Goal: Transaction & Acquisition: Download file/media

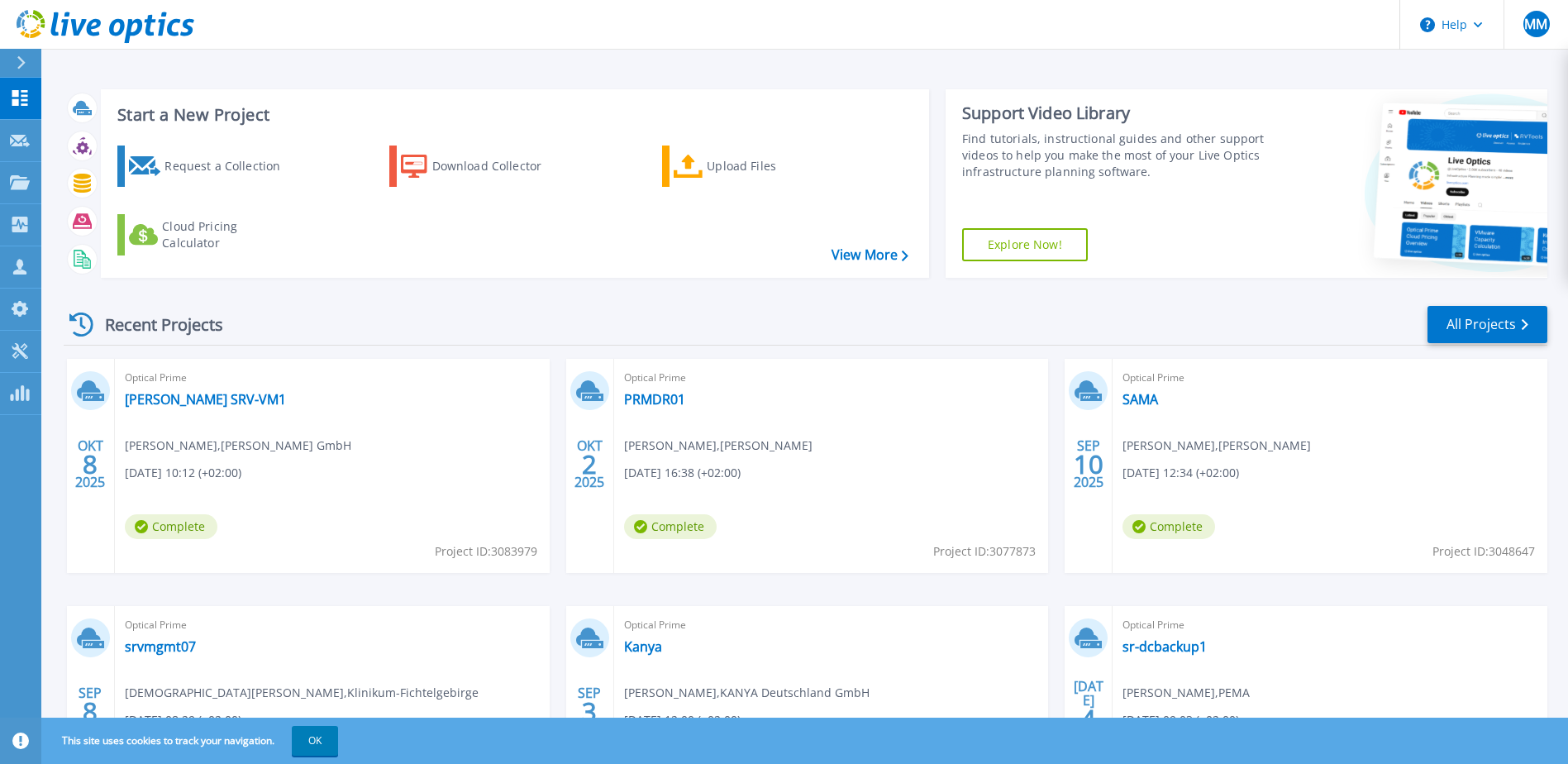
click at [171, 527] on span "Complete" at bounding box center [171, 527] width 92 height 25
click at [220, 403] on link "[PERSON_NAME] SRV-VM1" at bounding box center [204, 399] width 161 height 17
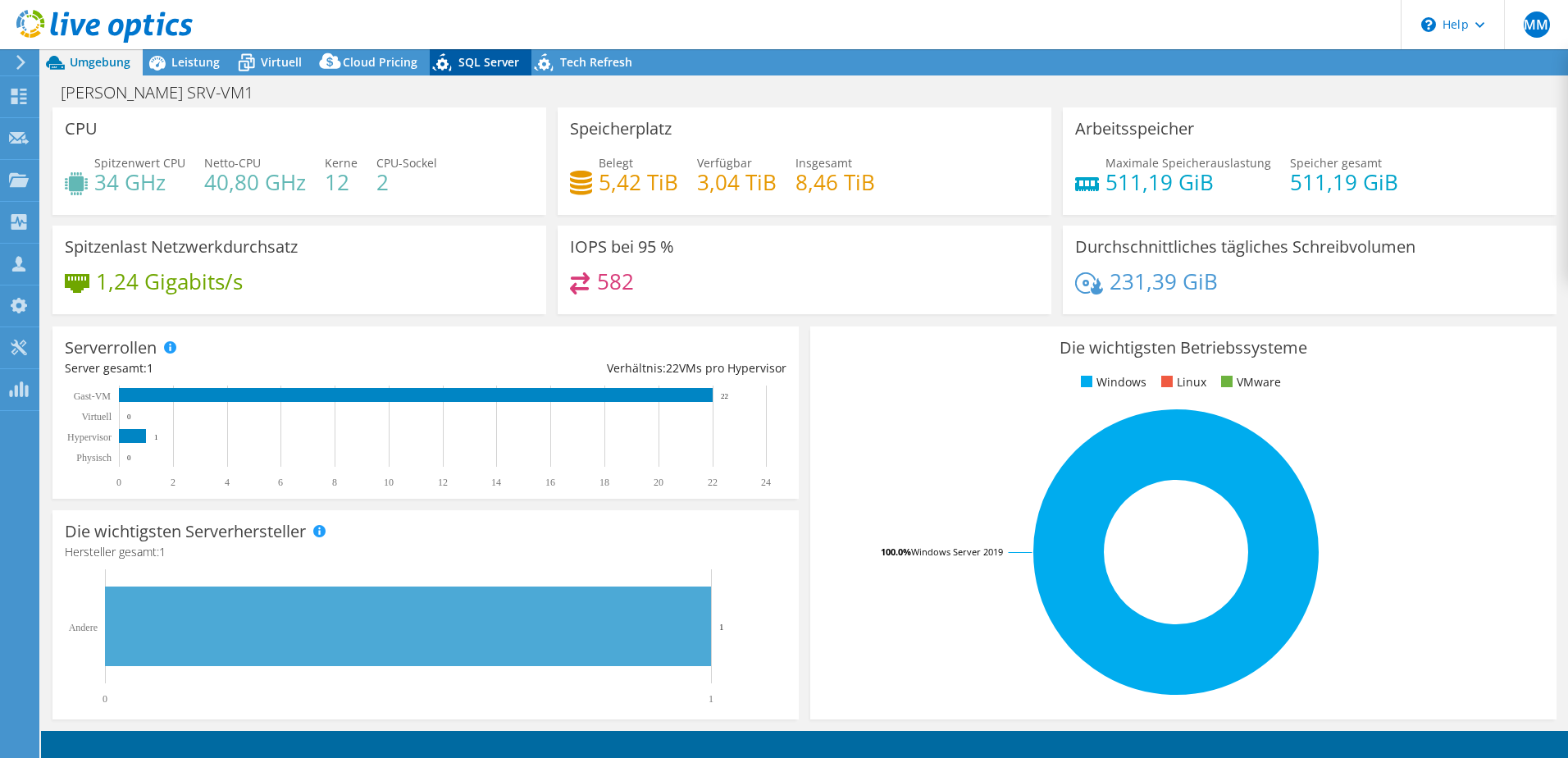
select select "USD"
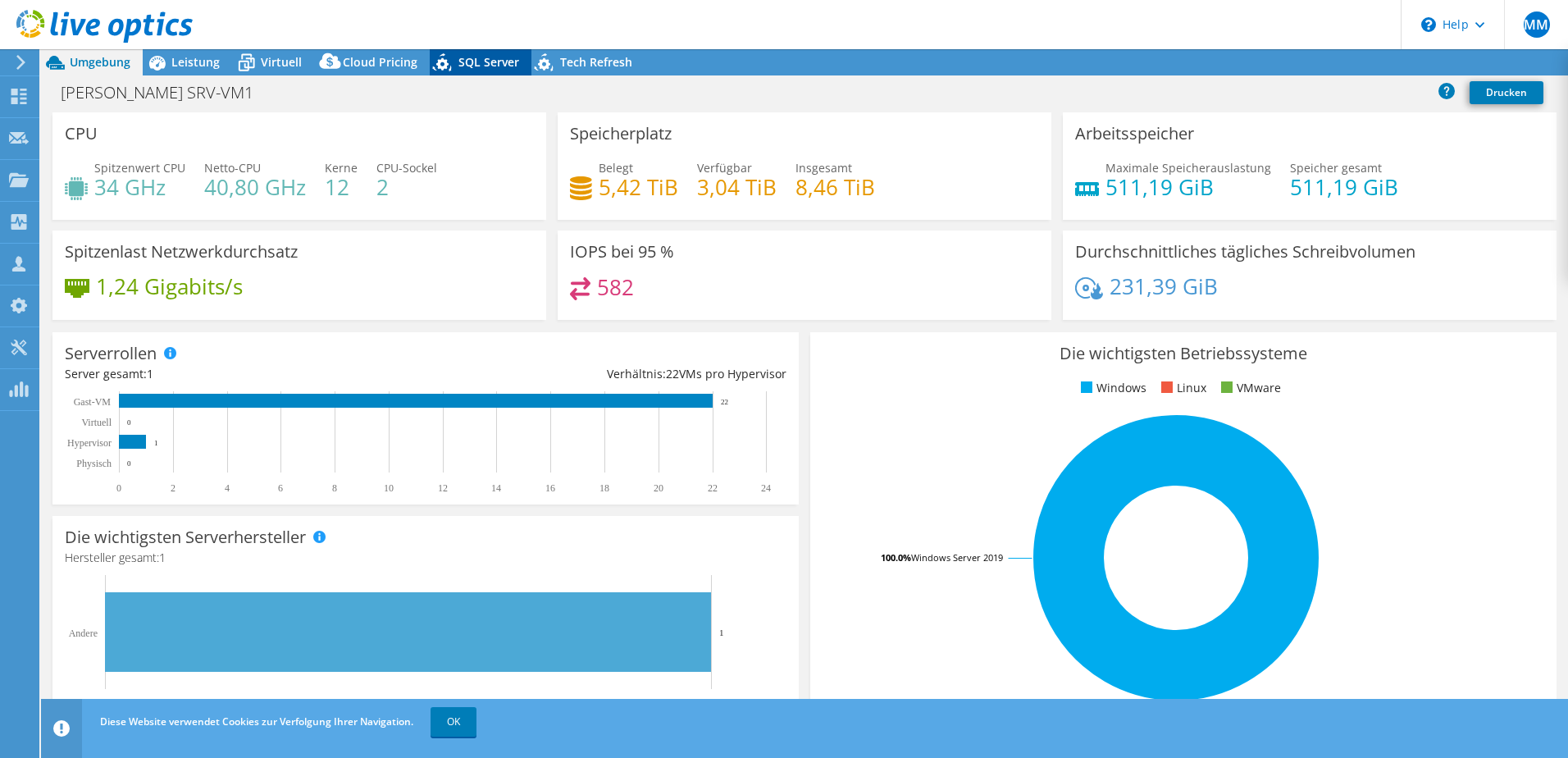
click at [493, 65] on span "SQL Server" at bounding box center [488, 62] width 61 height 16
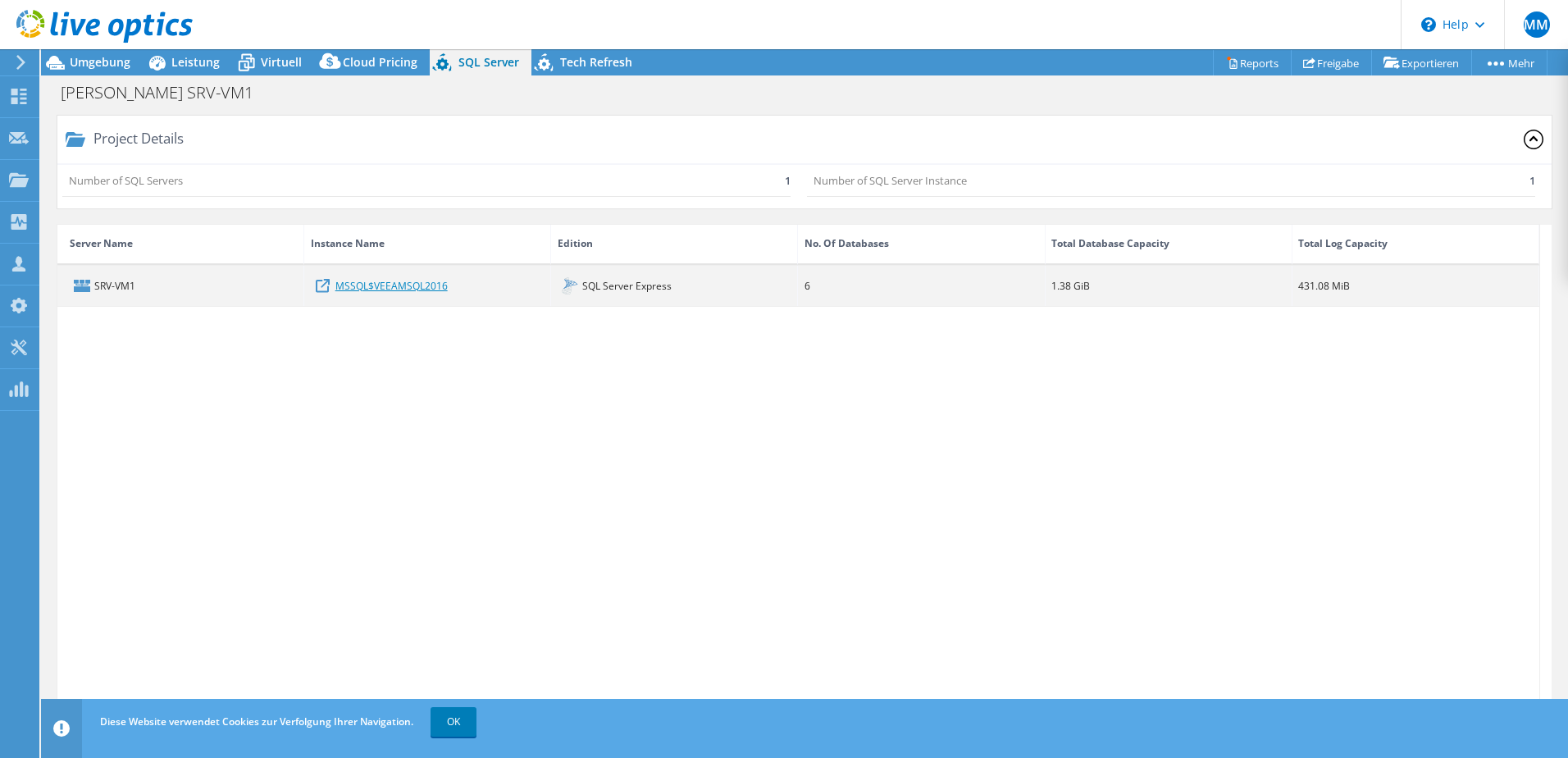
click at [411, 285] on link "MSSQL$VEEAMSQL2016" at bounding box center [390, 285] width 112 height 18
click at [107, 287] on div "SRV-VM1" at bounding box center [181, 286] width 247 height 41
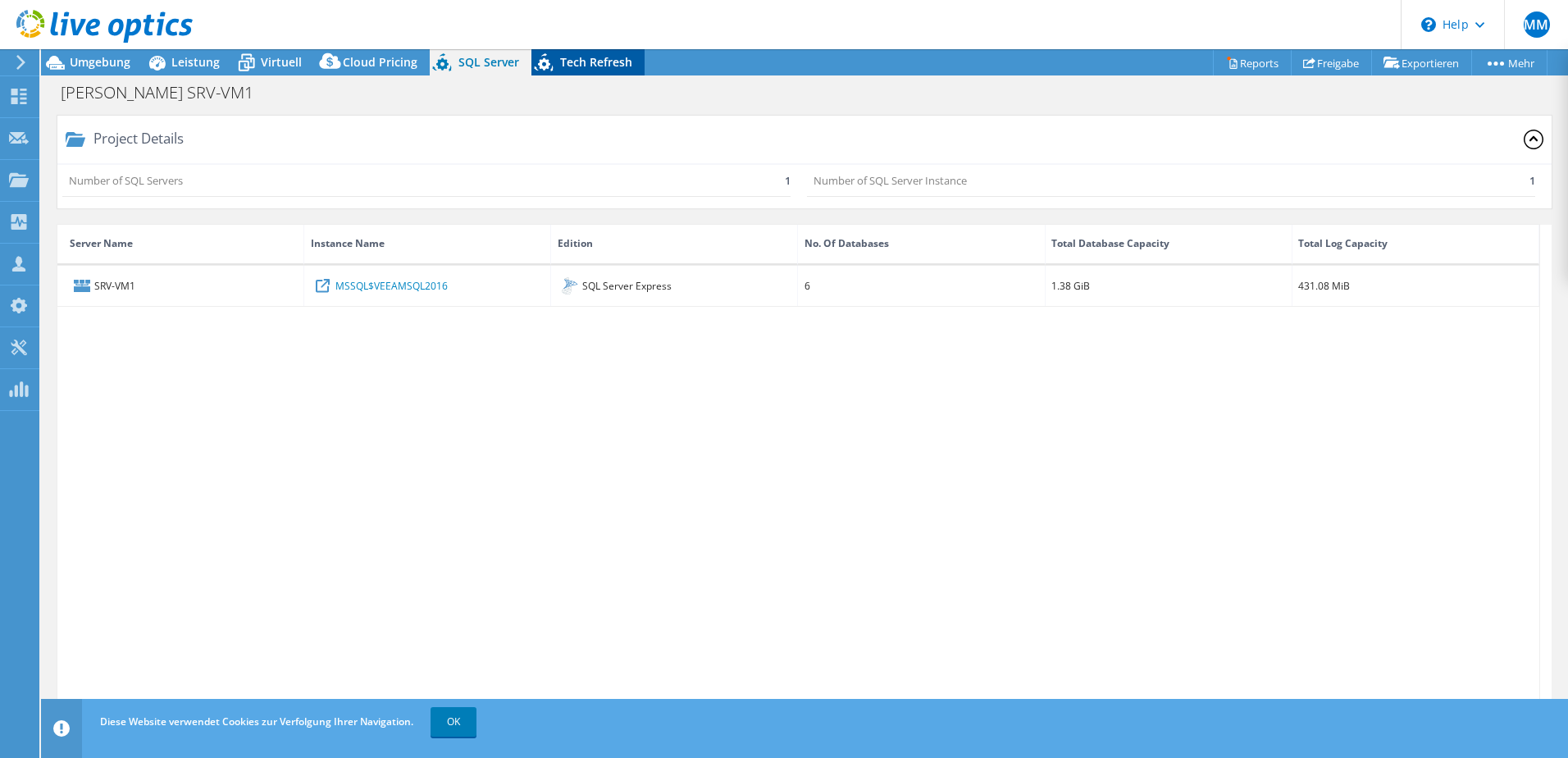
click at [576, 67] on span "Tech Refresh" at bounding box center [596, 62] width 72 height 16
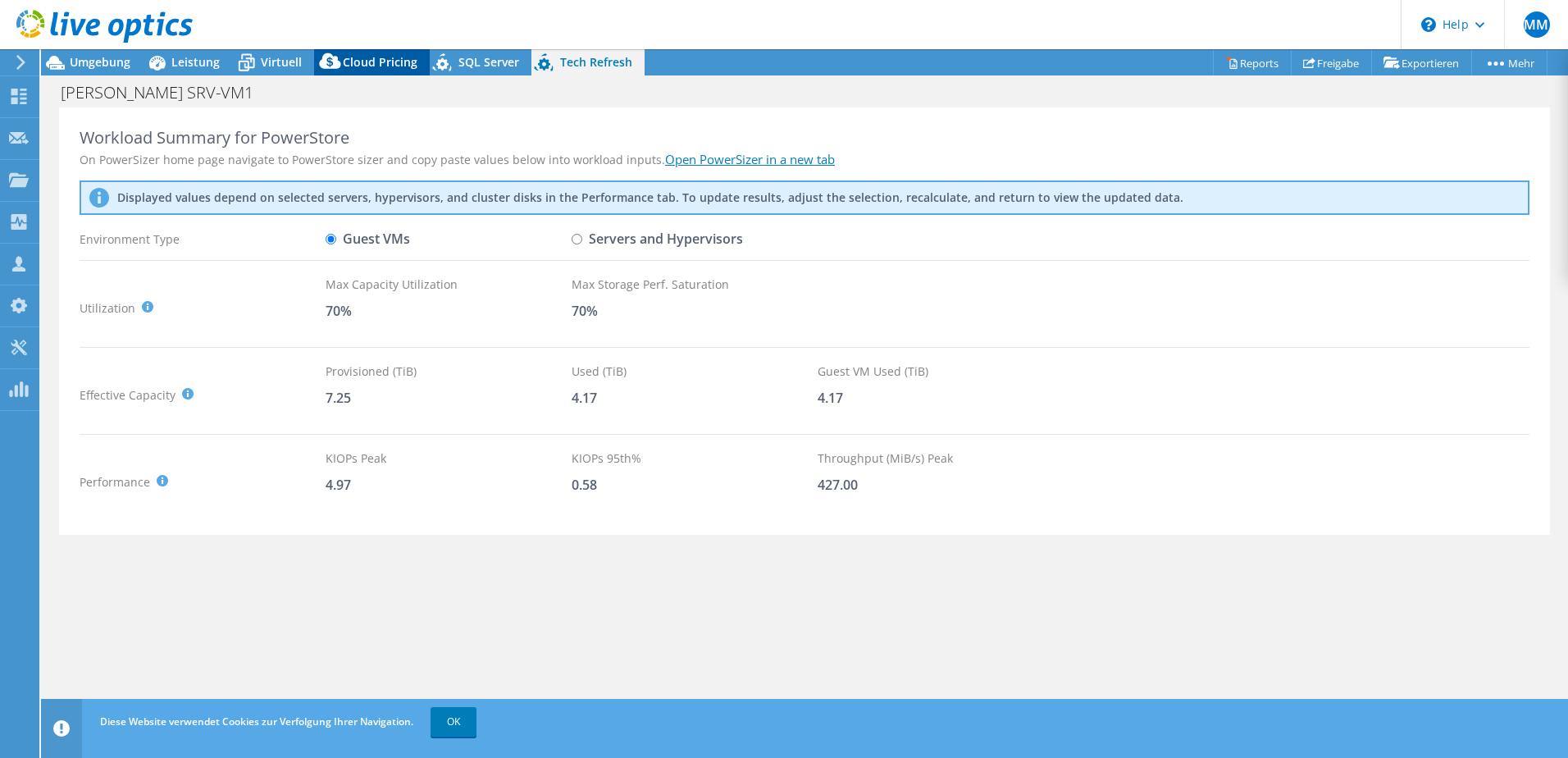
click at [362, 67] on span "Cloud Pricing" at bounding box center [380, 62] width 75 height 16
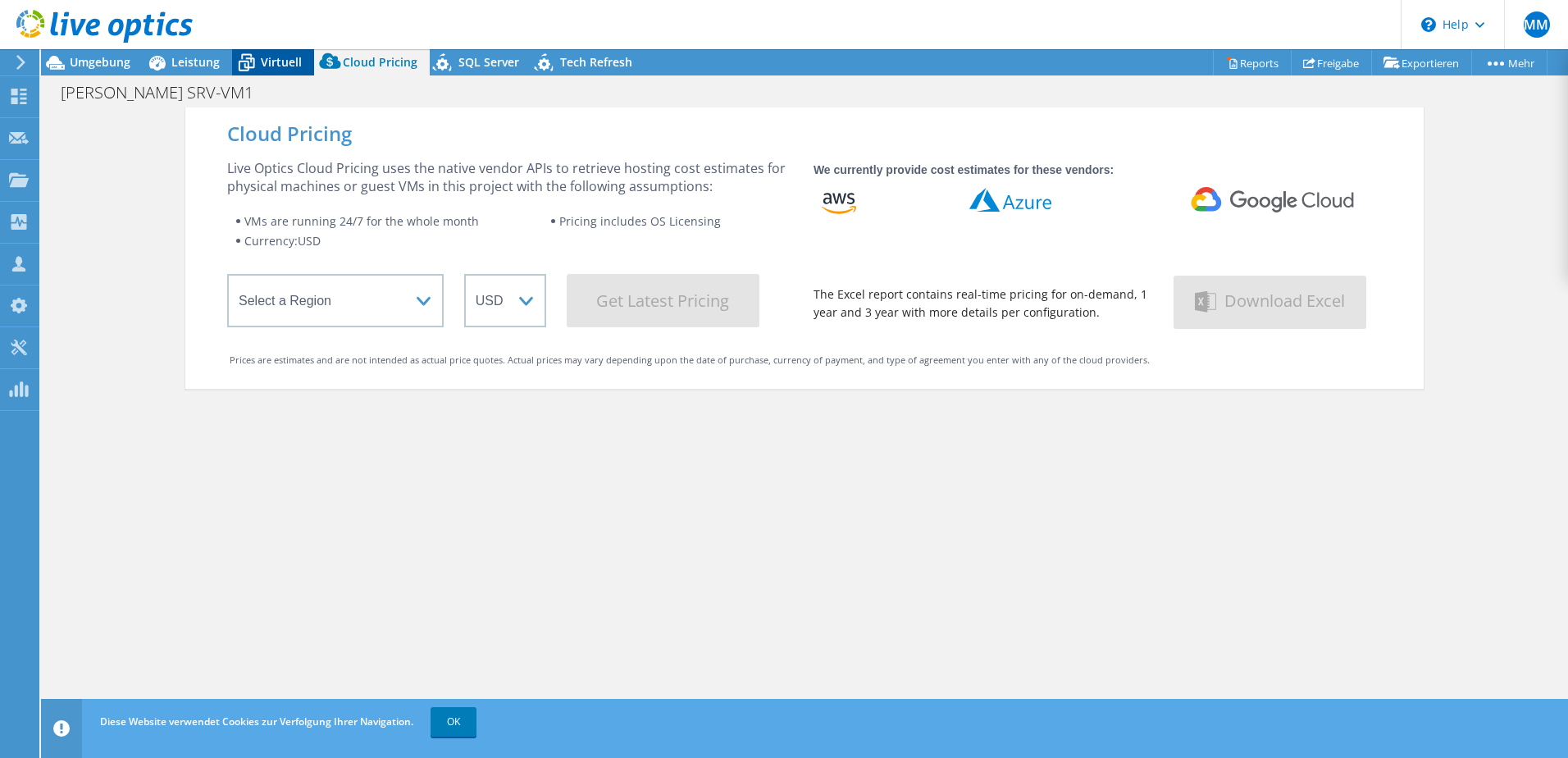
click at [278, 66] on span "Virtuell" at bounding box center [281, 62] width 41 height 16
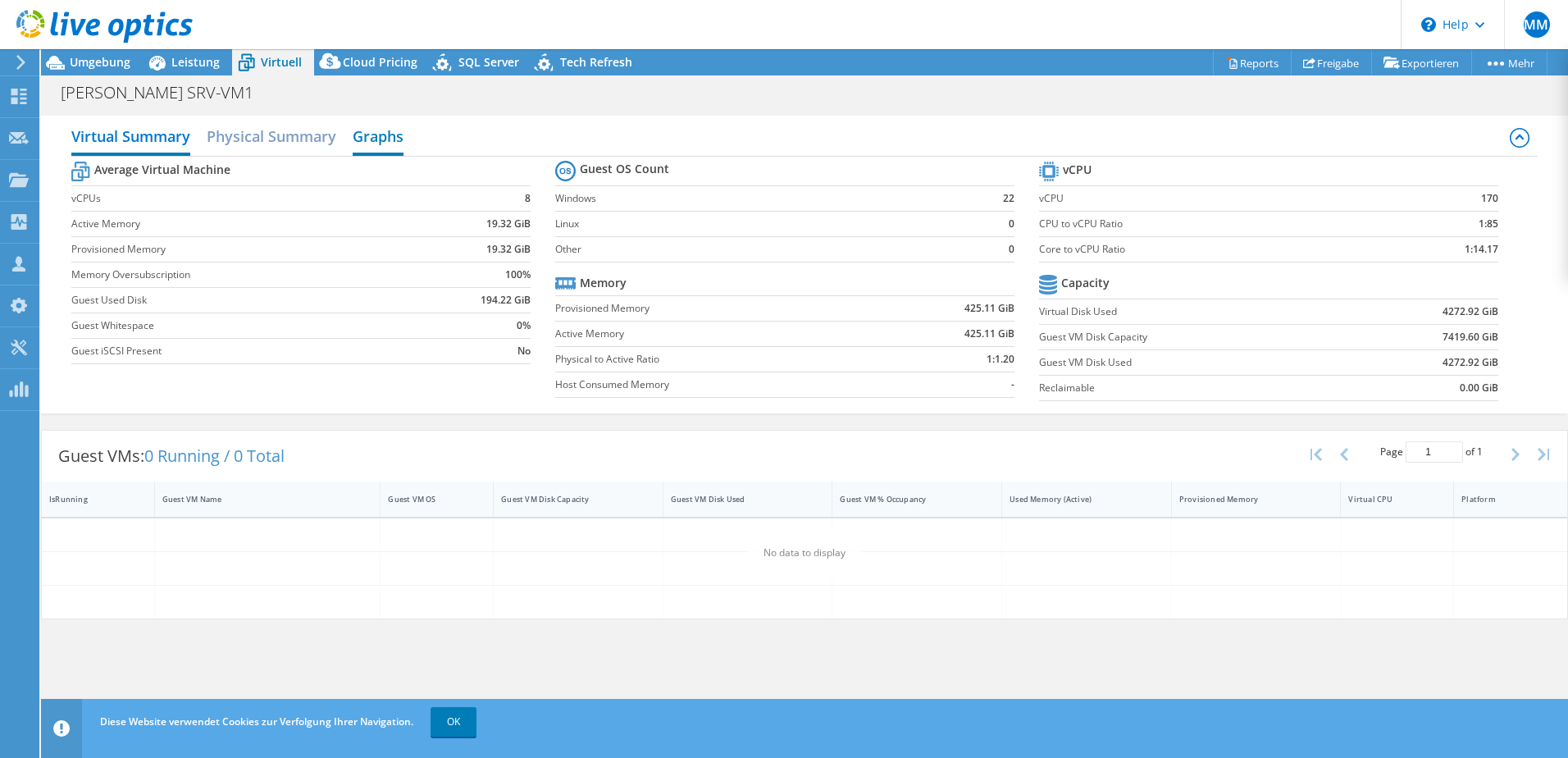
click at [382, 140] on h2 "Graphs" at bounding box center [378, 137] width 51 height 36
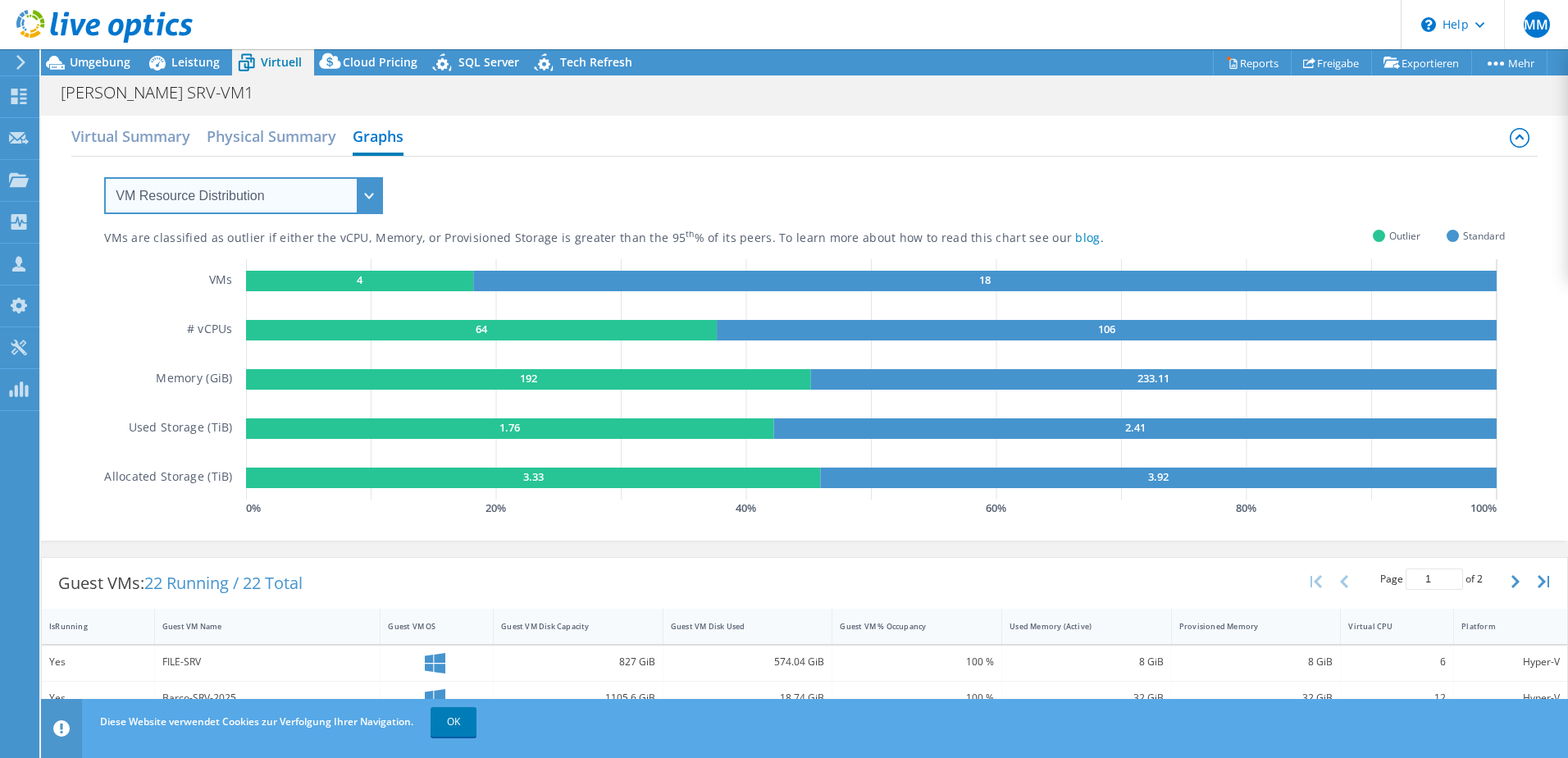
click at [213, 195] on select "VM Resource Distribution Provisioning Contrast Over Provisioning" at bounding box center [243, 196] width 279 height 37
select select "Over Provisioning"
click at [104, 177] on select "VM Resource Distribution Provisioning Contrast Over Provisioning" at bounding box center [243, 196] width 279 height 37
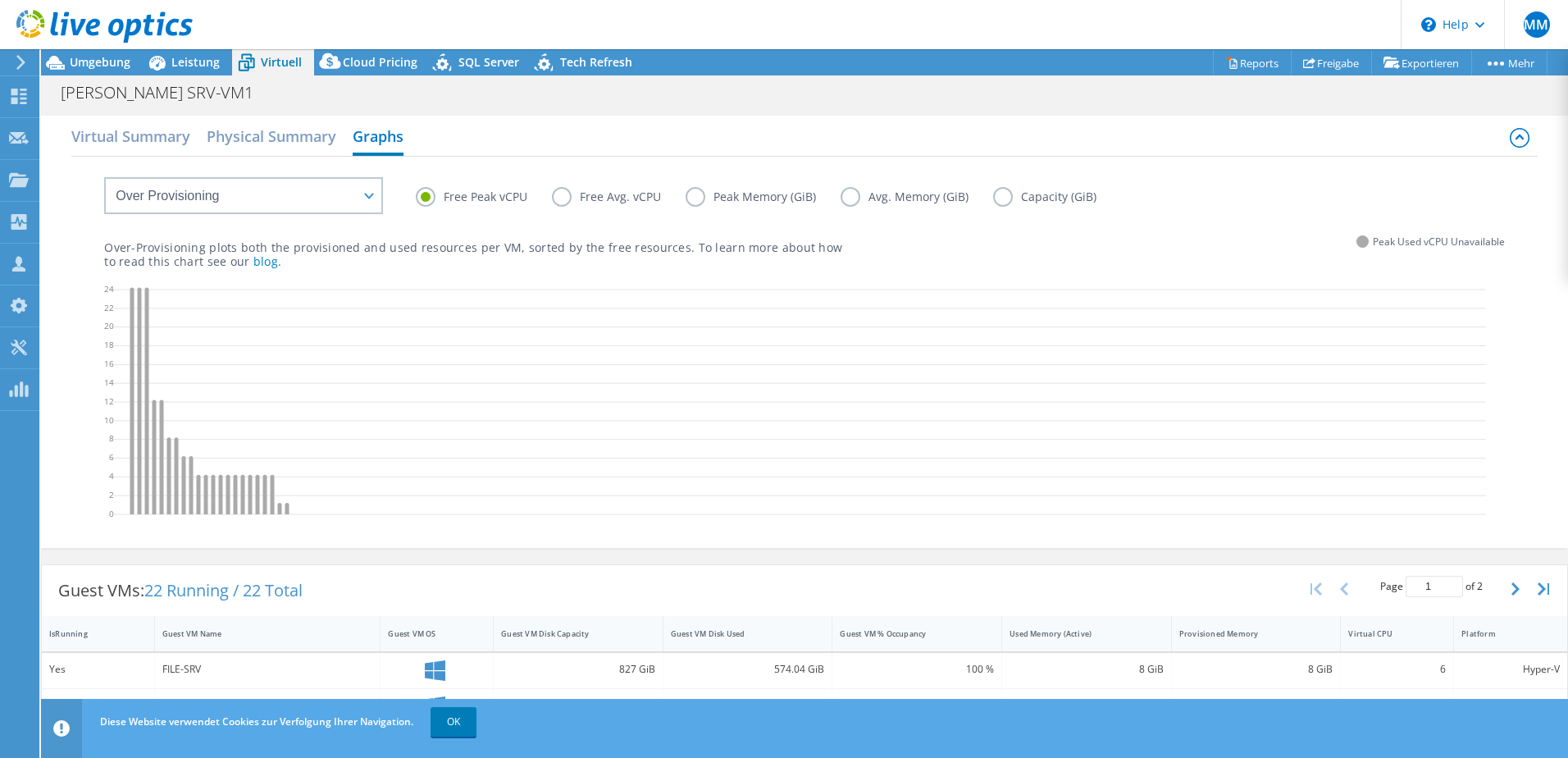
drag, startPoint x: 205, startPoint y: 472, endPoint x: 214, endPoint y: 465, distance: 11.4
click at [210, 470] on icon at bounding box center [799, 404] width 1371 height 246
click at [558, 196] on label "Free Avg. vCPU" at bounding box center [619, 197] width 134 height 19
click at [0, 0] on input "Free Avg. vCPU" at bounding box center [0, 0] width 0 height 0
click at [695, 197] on label "Peak Memory (GiB)" at bounding box center [763, 197] width 155 height 19
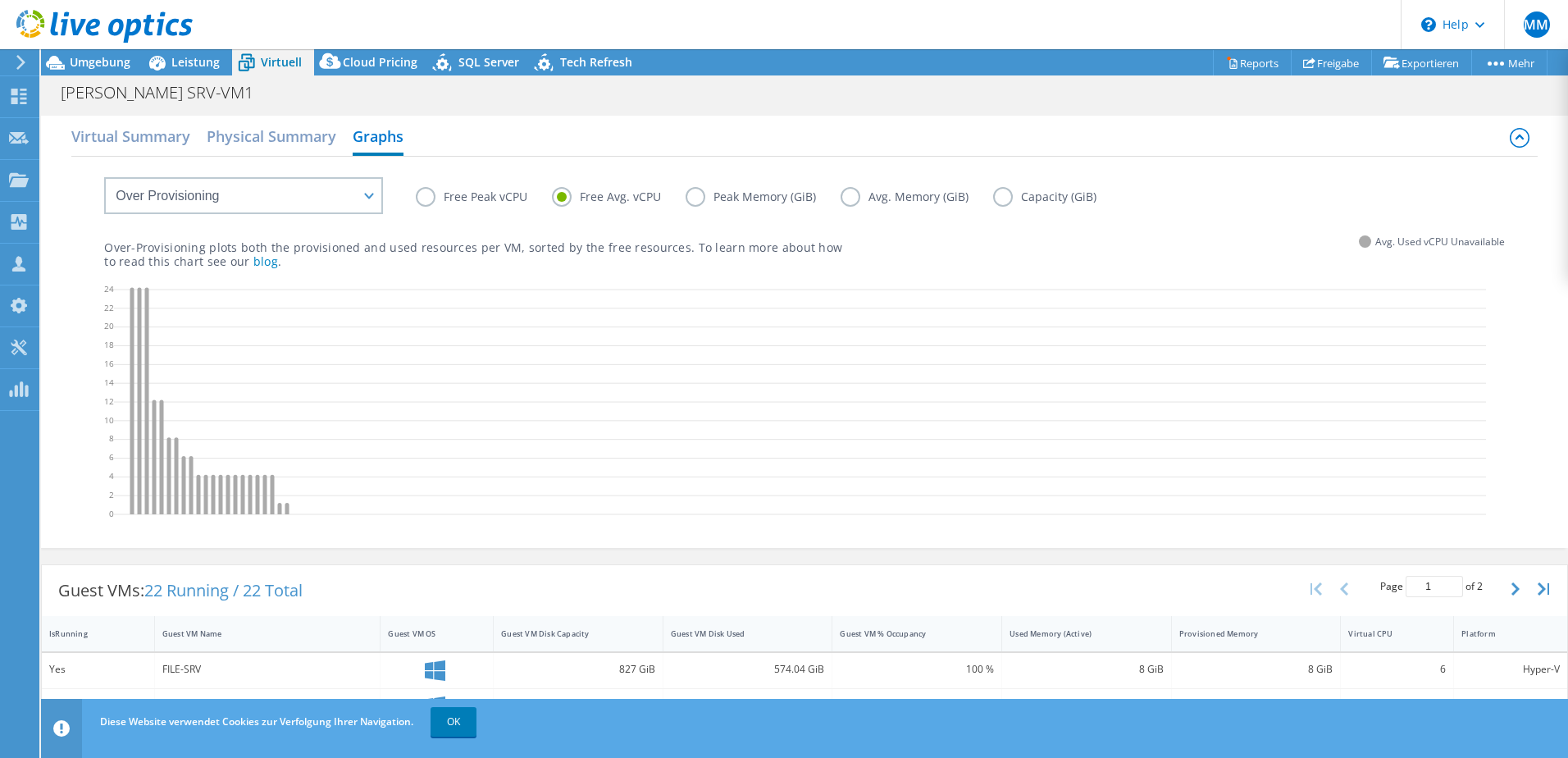
click at [0, 0] on input "Peak Memory (GiB)" at bounding box center [0, 0] width 0 height 0
click at [829, 196] on label "Peak Memory (GiB)" at bounding box center [763, 197] width 155 height 19
click at [0, 0] on input "Peak Memory (GiB)" at bounding box center [0, 0] width 0 height 0
click at [843, 198] on label "Avg. Memory (GiB)" at bounding box center [916, 197] width 152 height 19
click at [0, 0] on input "Avg. Memory (GiB)" at bounding box center [0, 0] width 0 height 0
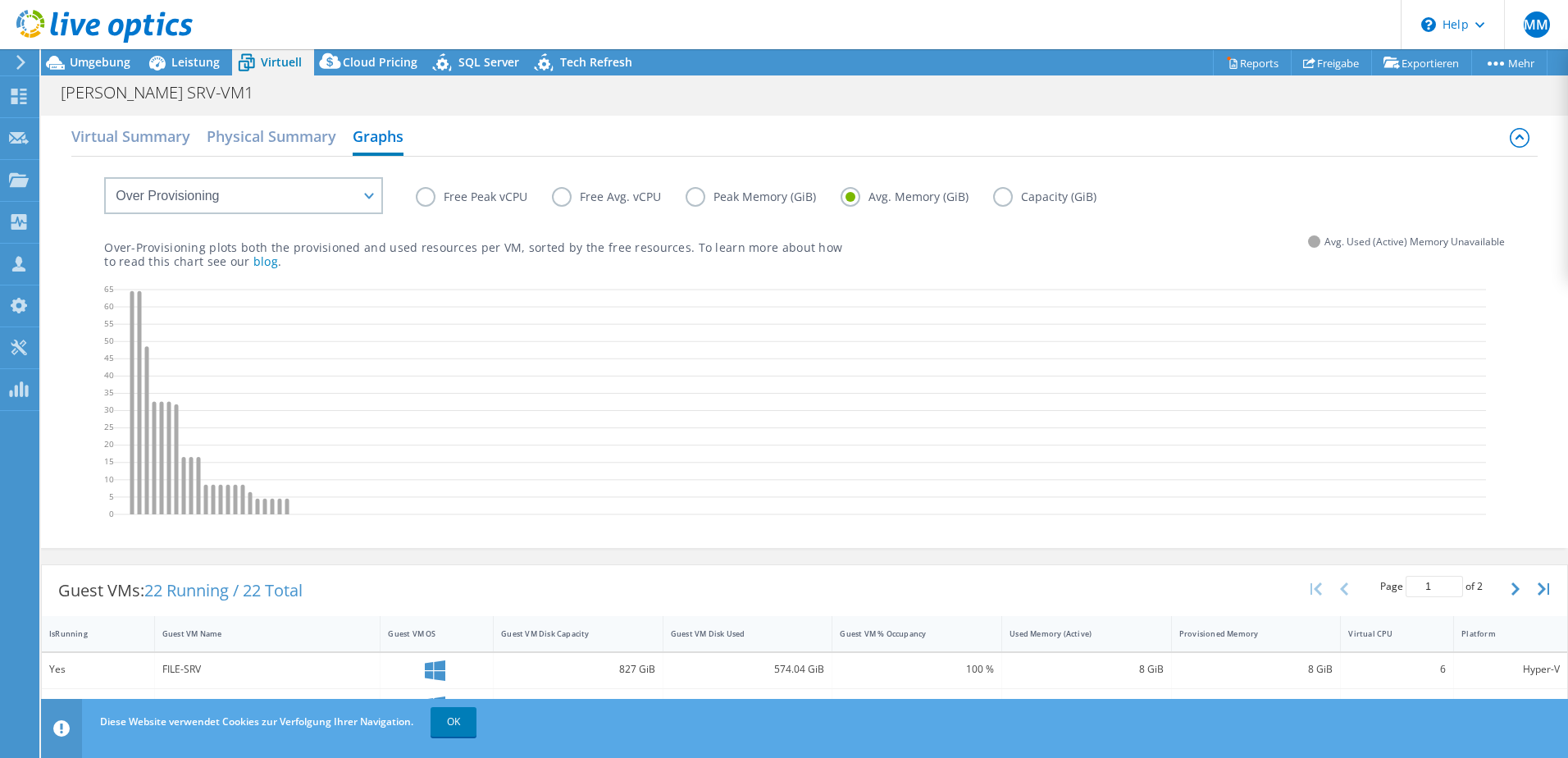
click at [996, 192] on label "Capacity (GiB)" at bounding box center [1057, 197] width 128 height 19
click at [0, 0] on input "Capacity (GiB)" at bounding box center [0, 0] width 0 height 0
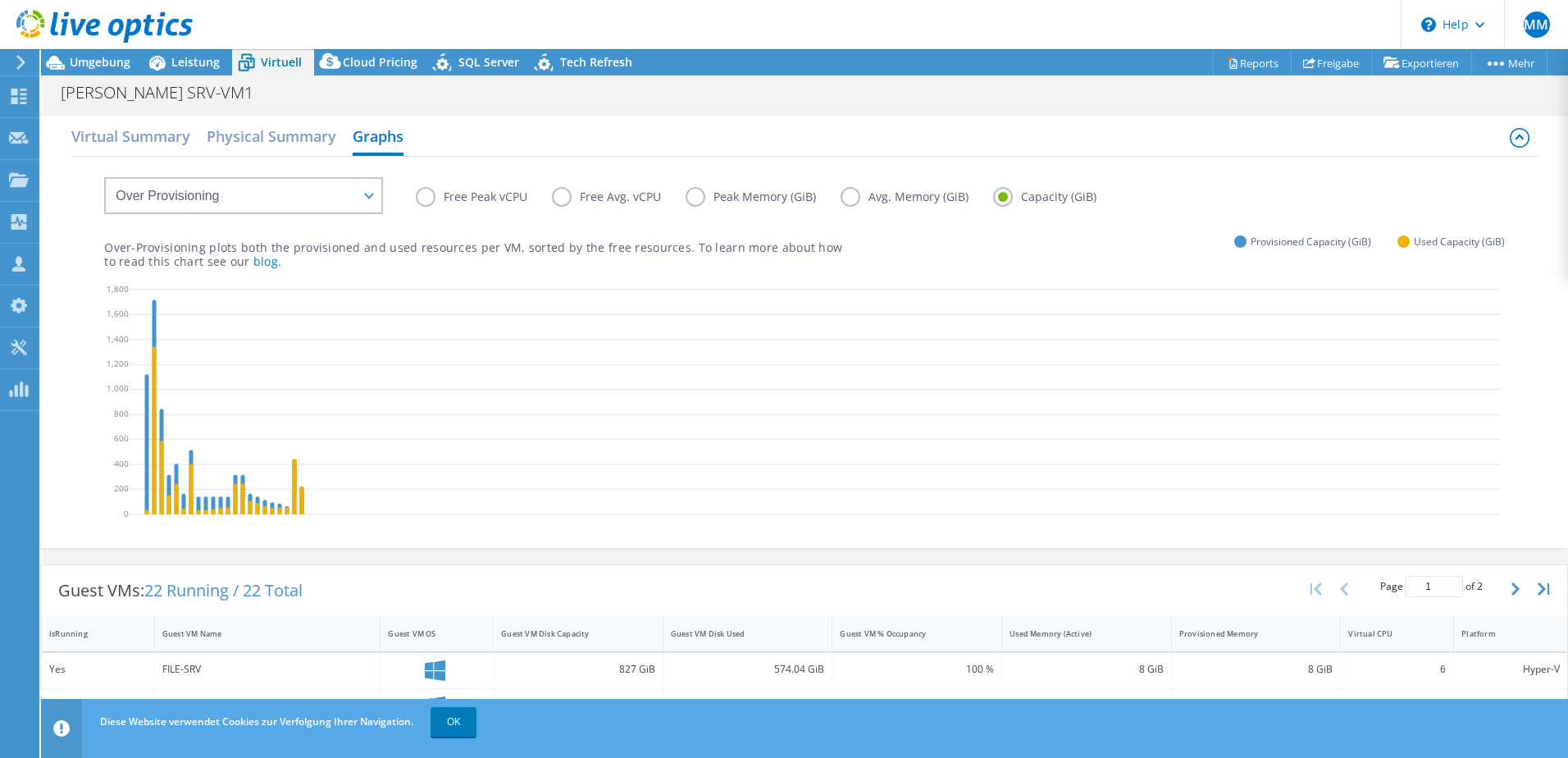
click at [427, 196] on label "Free Peak vCPU" at bounding box center [484, 197] width 136 height 19
click at [0, 0] on input "Free Peak vCPU" at bounding box center [0, 0] width 0 height 0
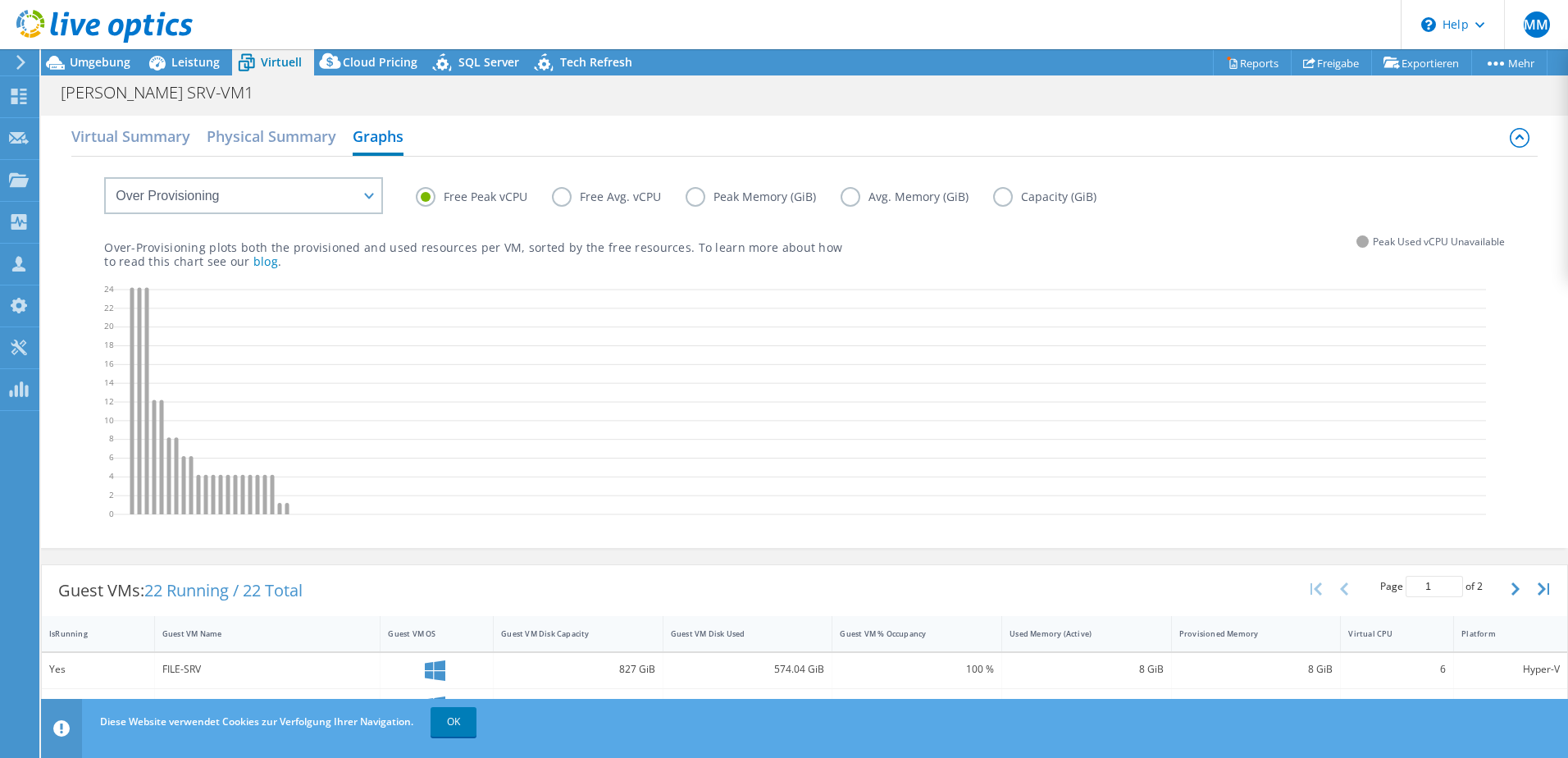
drag, startPoint x: 270, startPoint y: 132, endPoint x: 201, endPoint y: 137, distance: 69.2
click at [265, 135] on h2 "Physical Summary" at bounding box center [271, 136] width 130 height 33
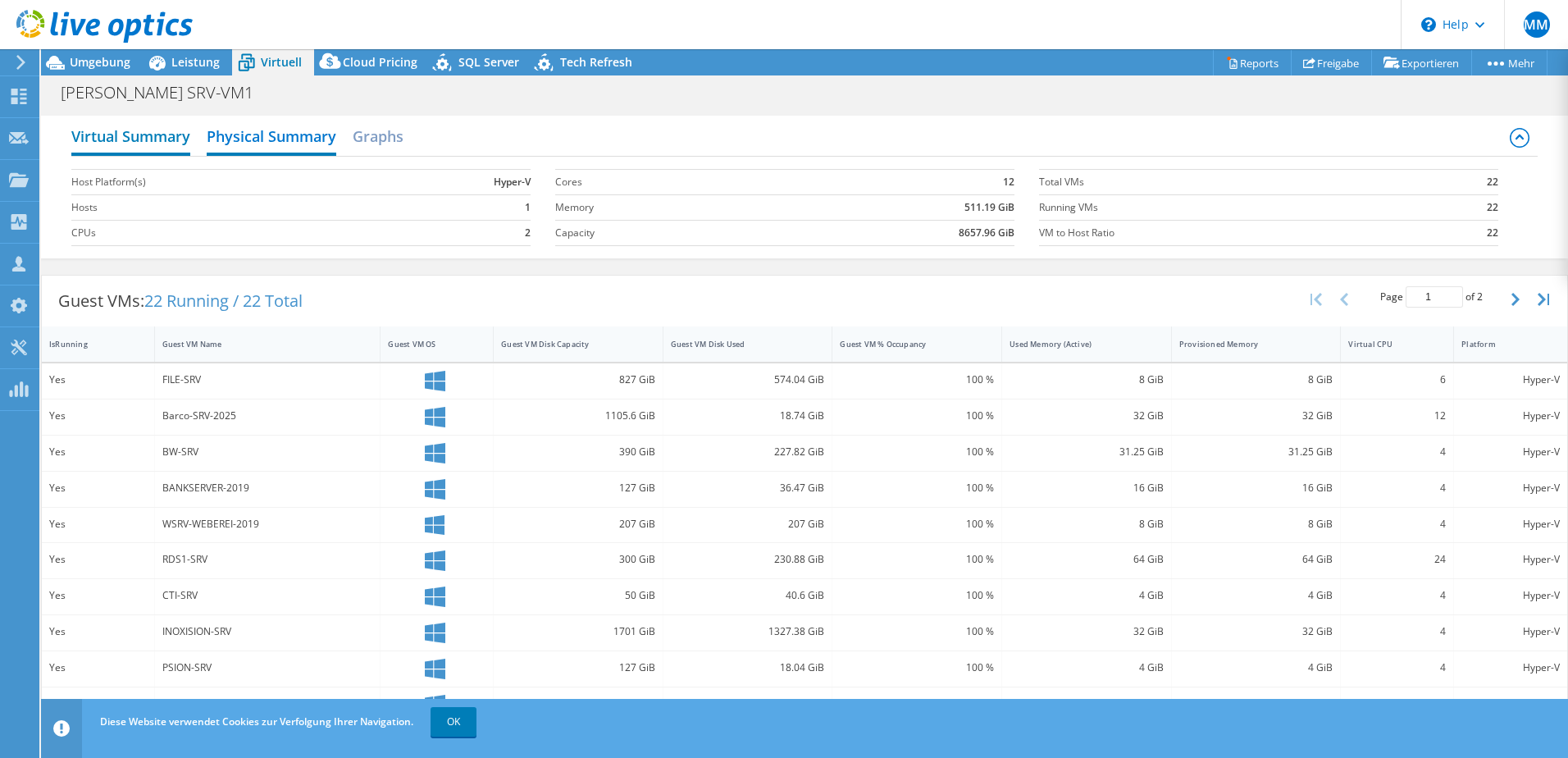
click at [152, 141] on h2 "Virtual Summary" at bounding box center [130, 137] width 119 height 36
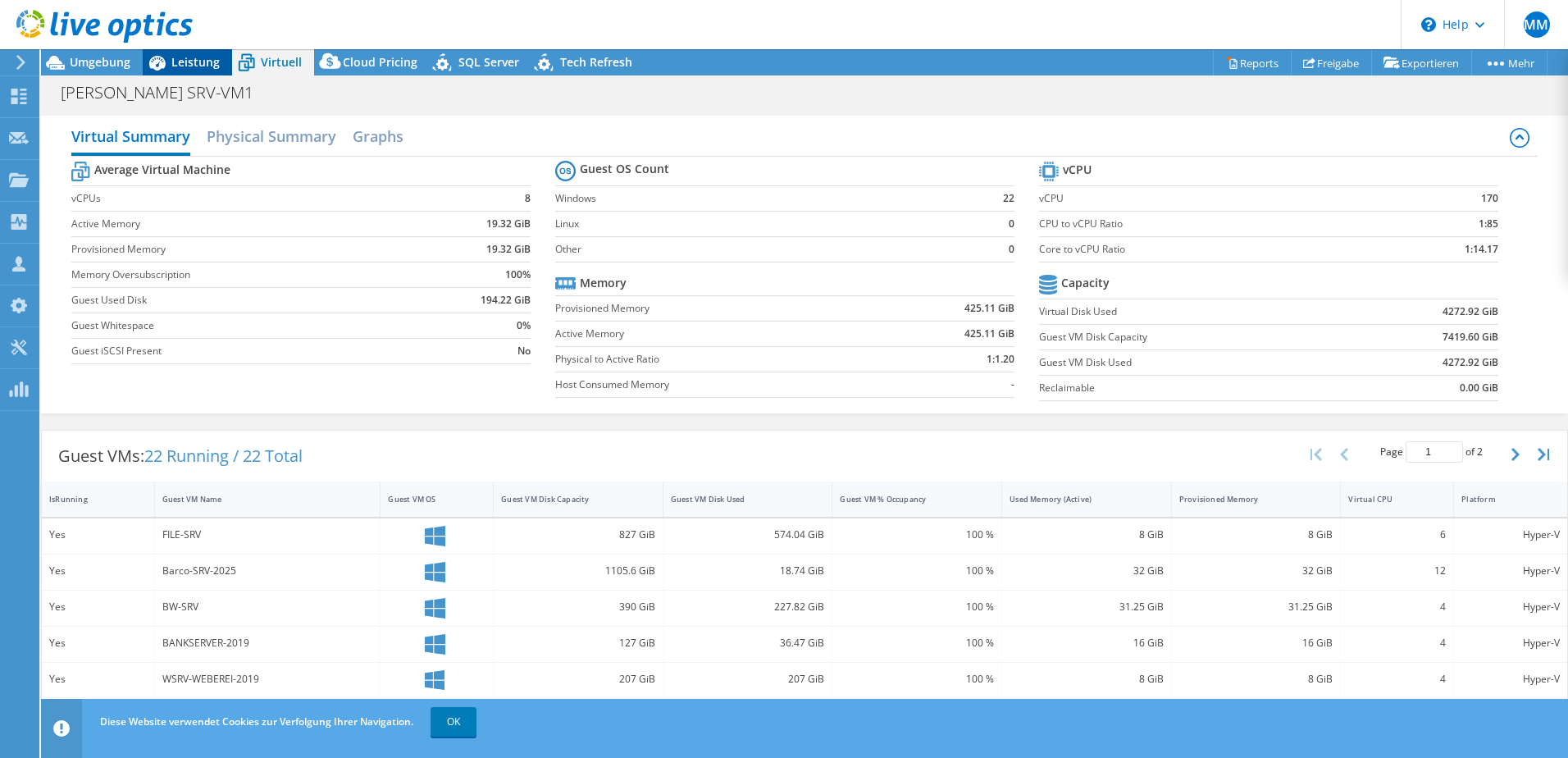
click at [184, 59] on span "Leistung" at bounding box center [195, 62] width 48 height 16
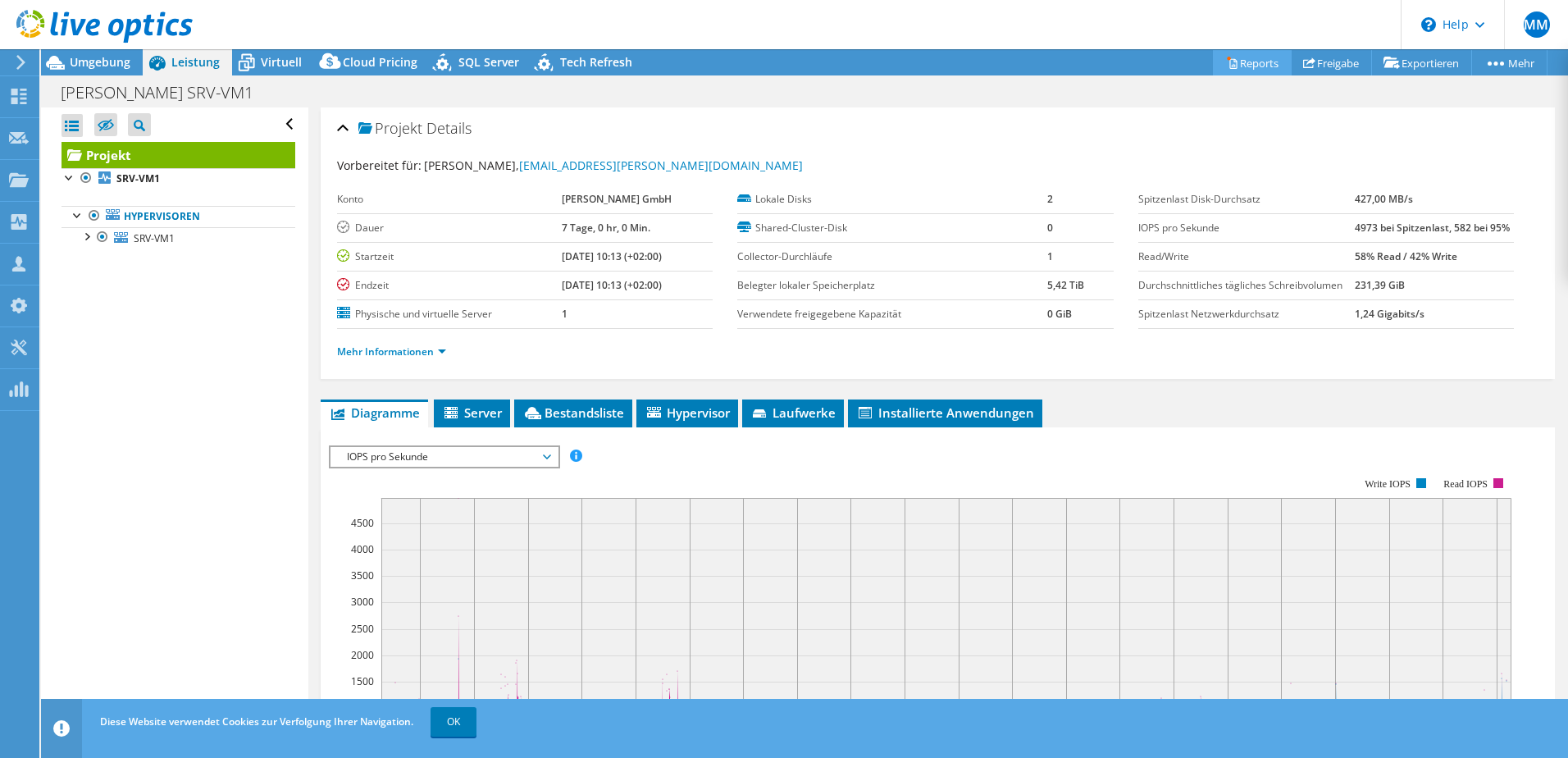
drag, startPoint x: 1255, startPoint y: 62, endPoint x: 1253, endPoint y: 114, distance: 52.0
click at [1254, 63] on link "Reports" at bounding box center [1252, 63] width 78 height 26
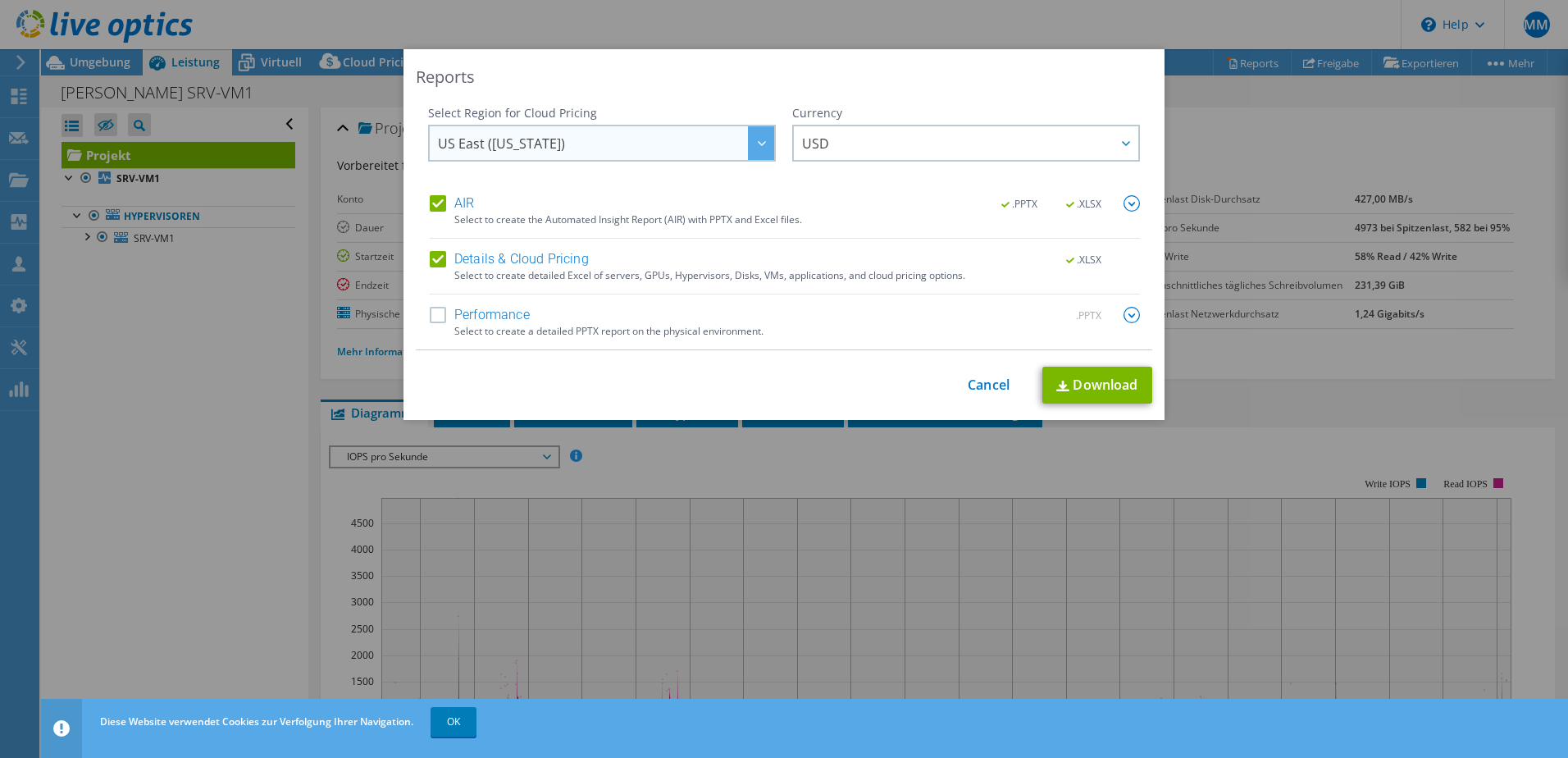
click at [758, 142] on icon at bounding box center [762, 144] width 8 height 5
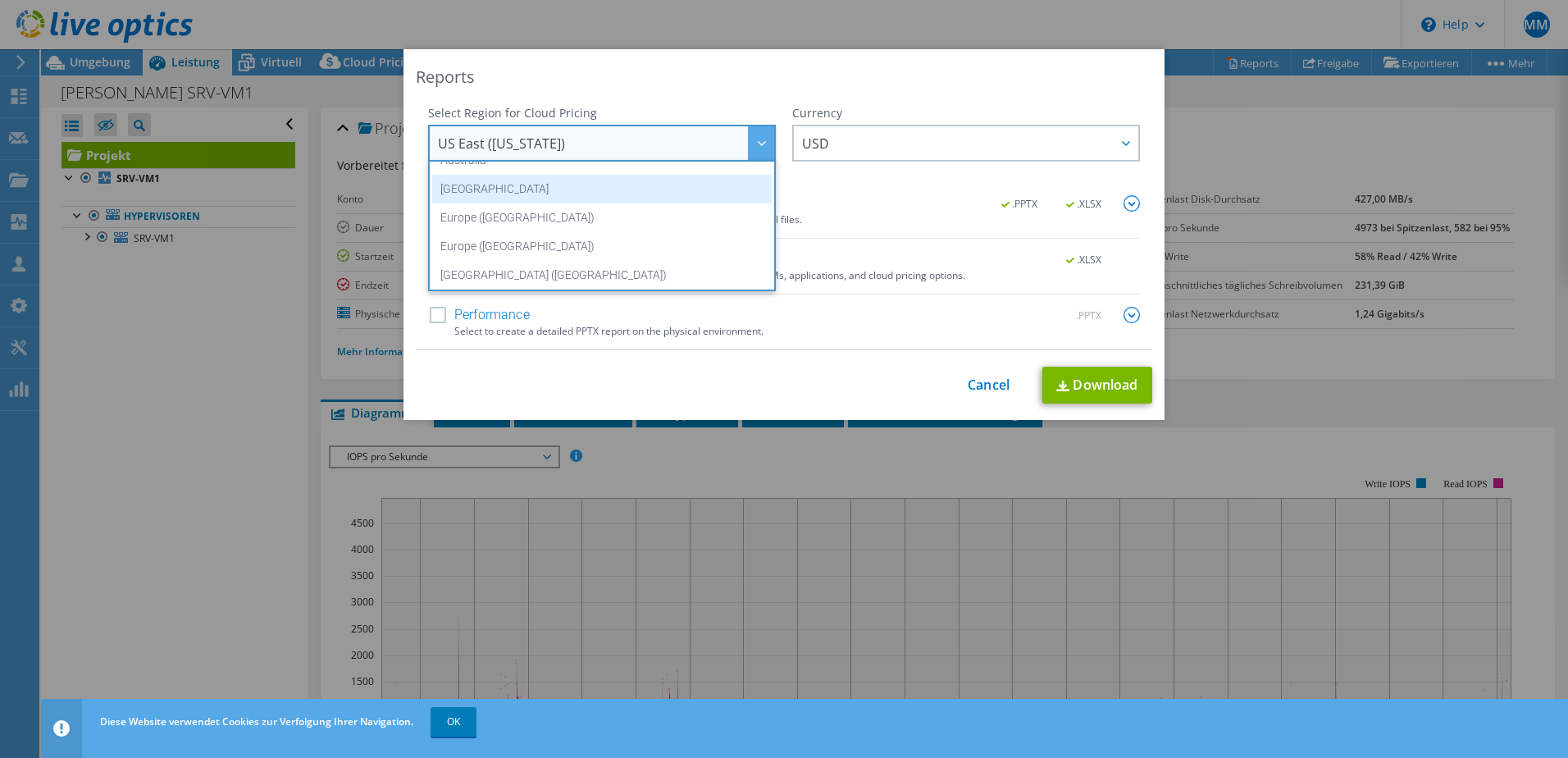
scroll to position [139, 0]
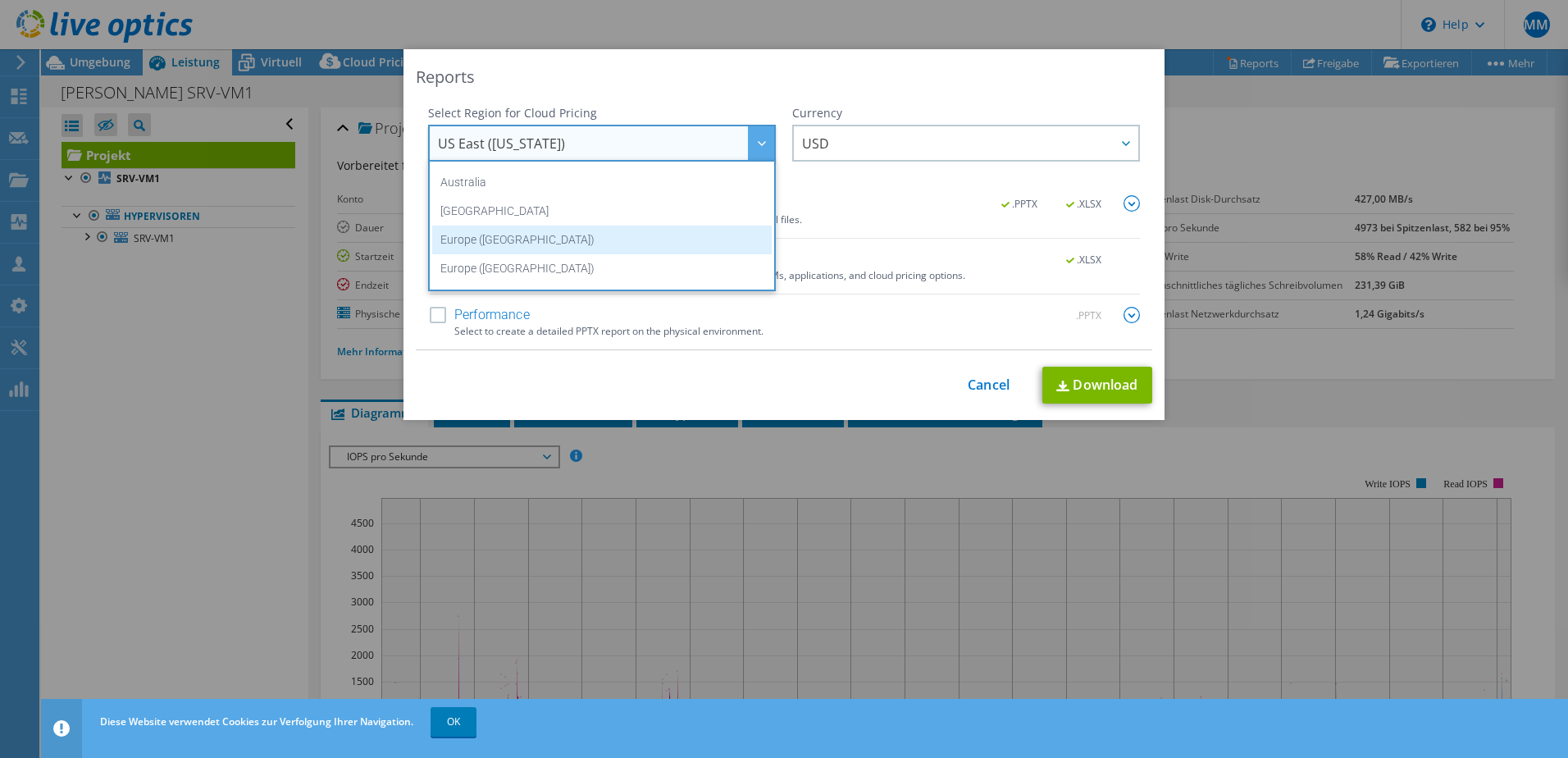
click at [534, 240] on li "Europe (Frankfurt)" at bounding box center [601, 240] width 339 height 29
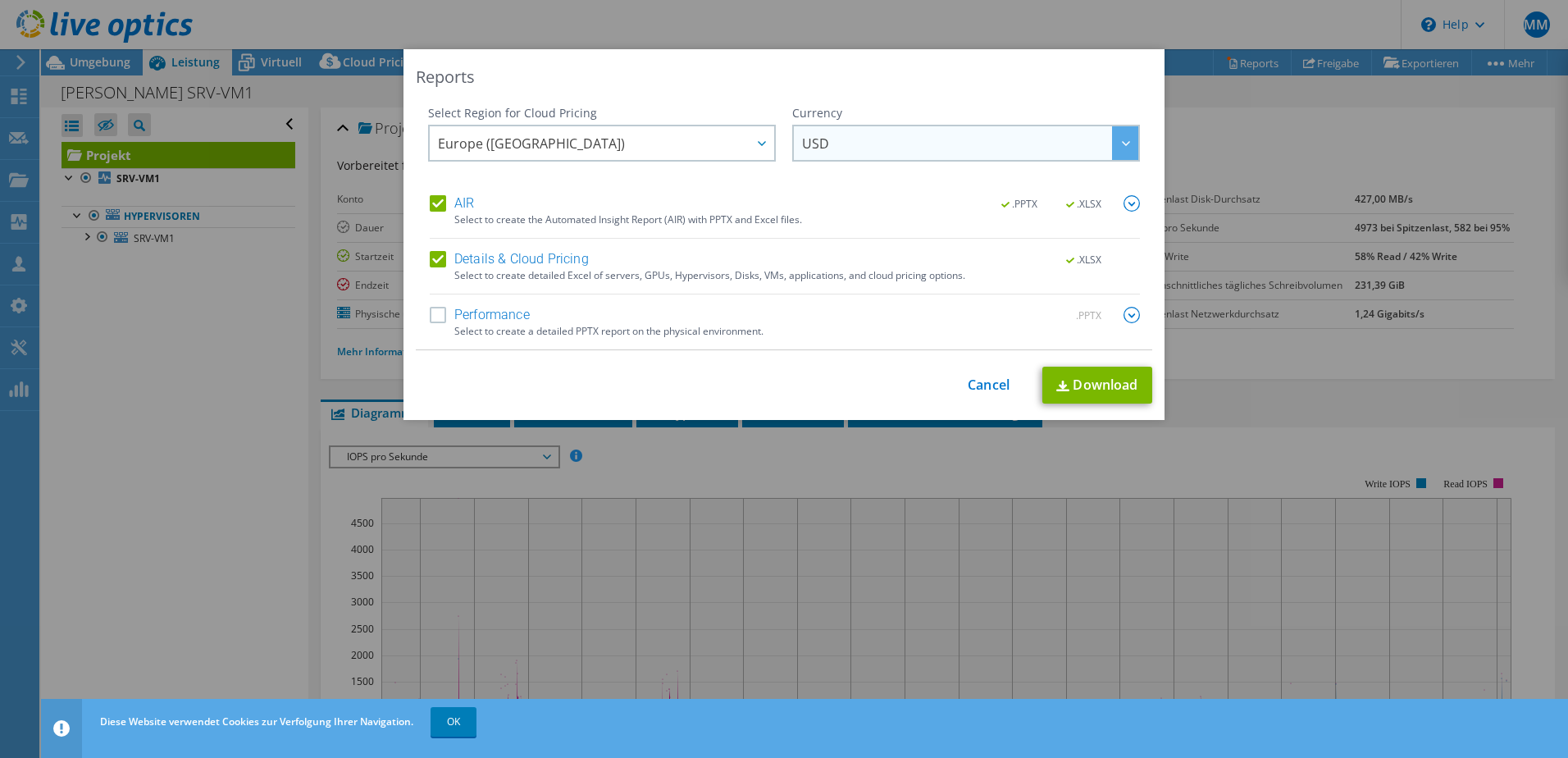
click at [876, 134] on span "USD" at bounding box center [970, 143] width 336 height 33
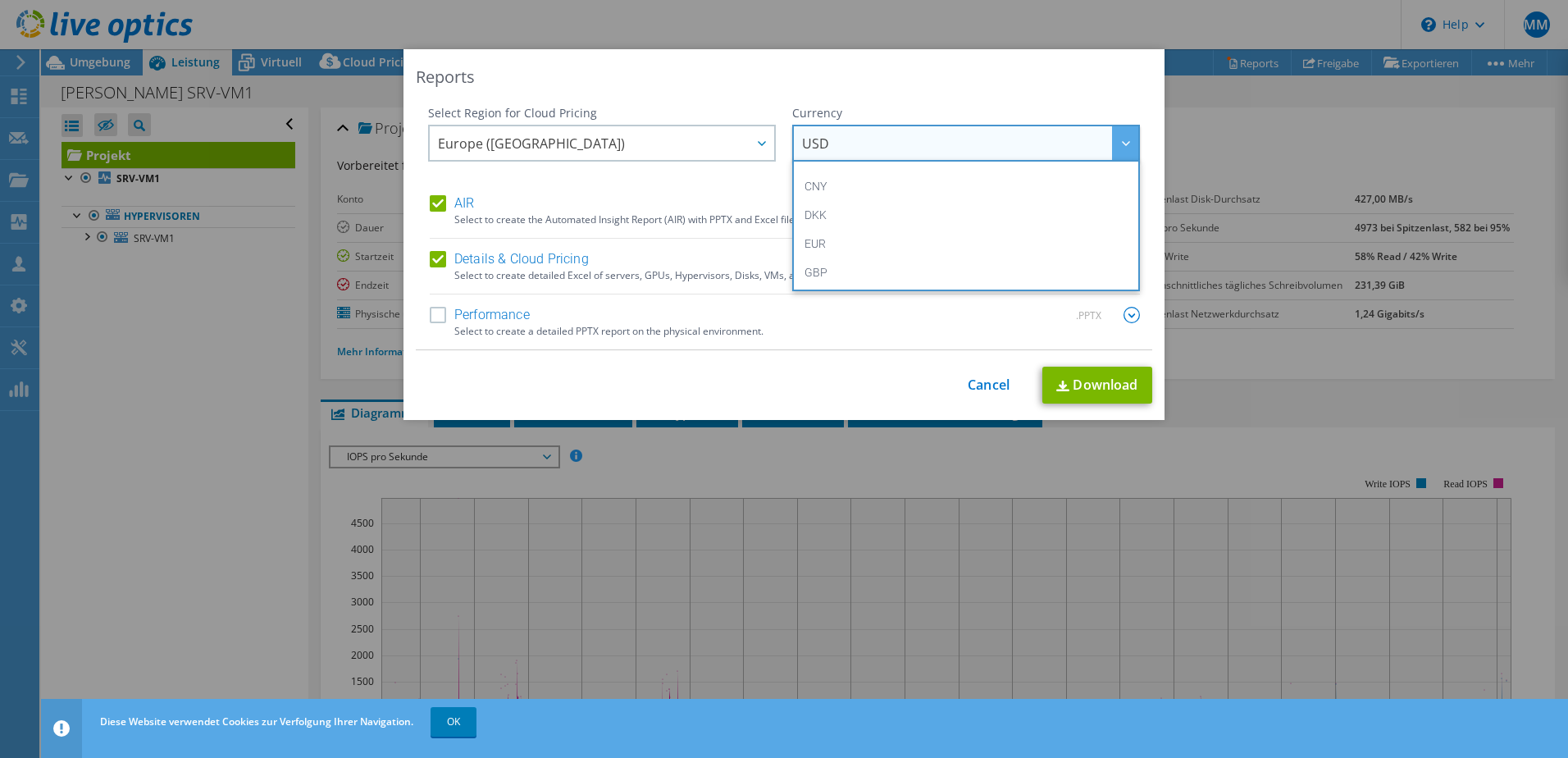
scroll to position [246, 0]
click at [851, 160] on li "EUR" at bounding box center [965, 161] width 339 height 29
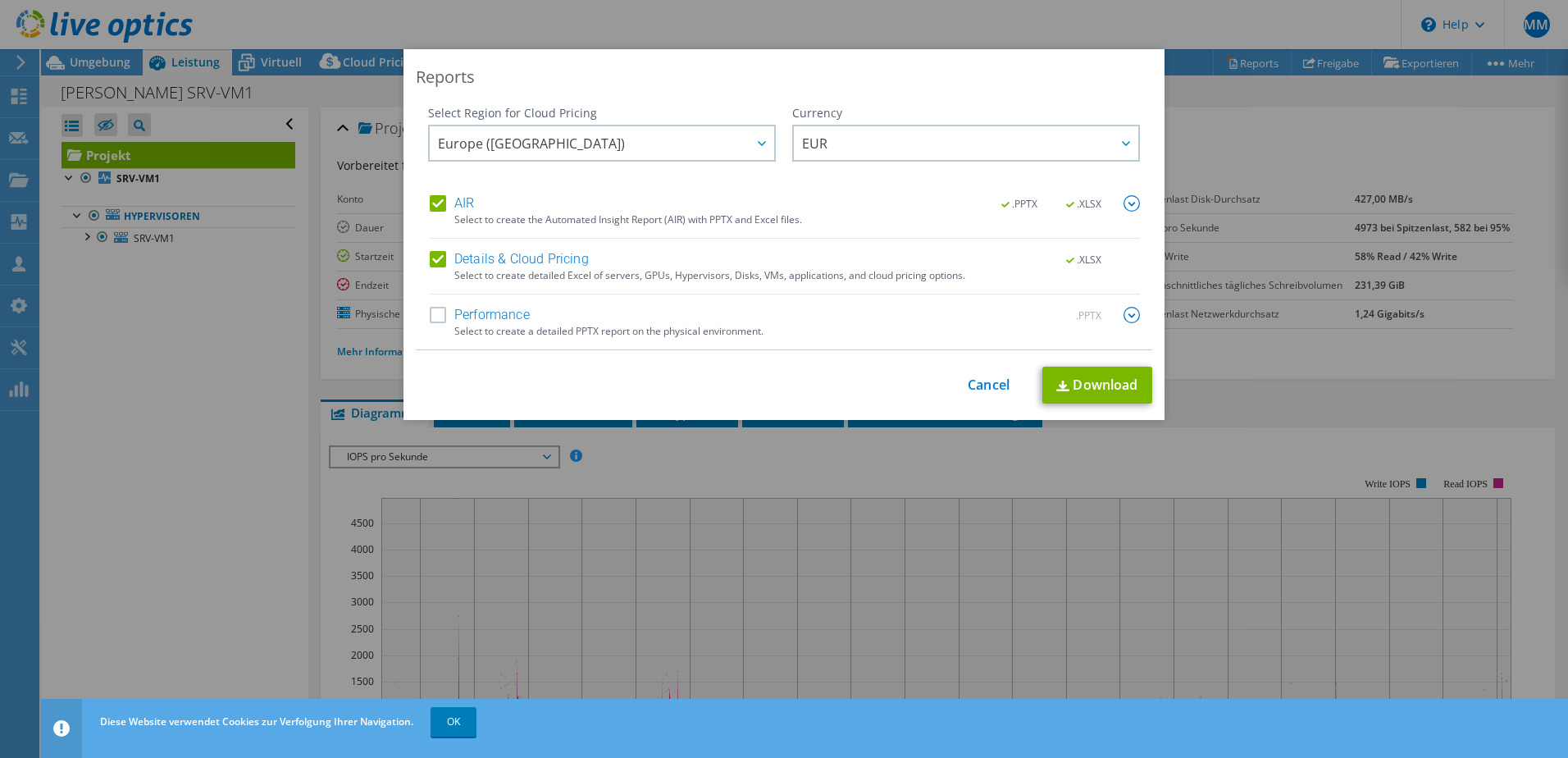
click at [431, 316] on label "Performance" at bounding box center [479, 315] width 100 height 17
click at [0, 0] on input "Performance" at bounding box center [0, 0] width 0 height 0
click at [1130, 204] on img at bounding box center [1131, 203] width 17 height 17
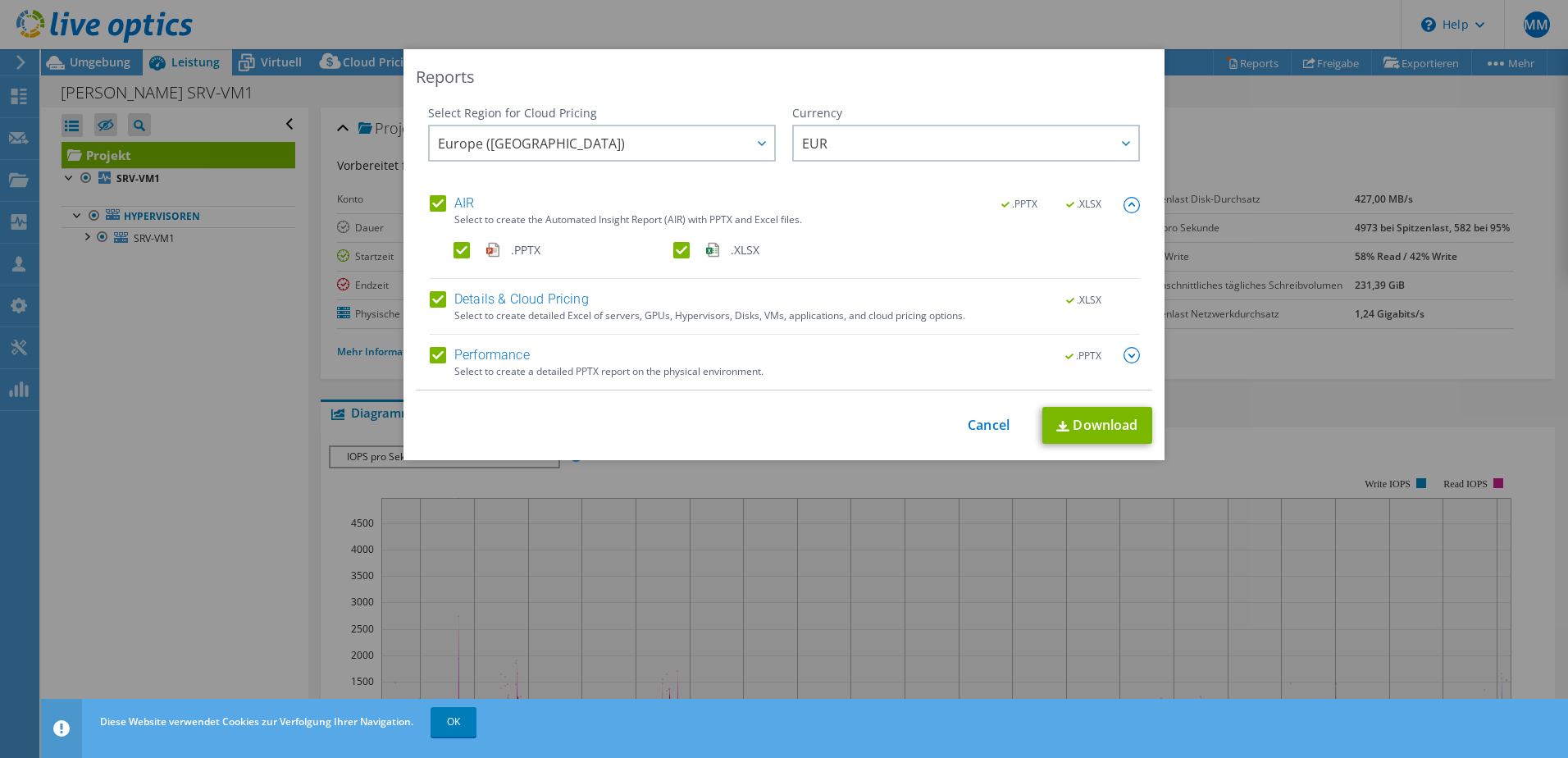
click at [1127, 353] on img at bounding box center [1131, 354] width 17 height 17
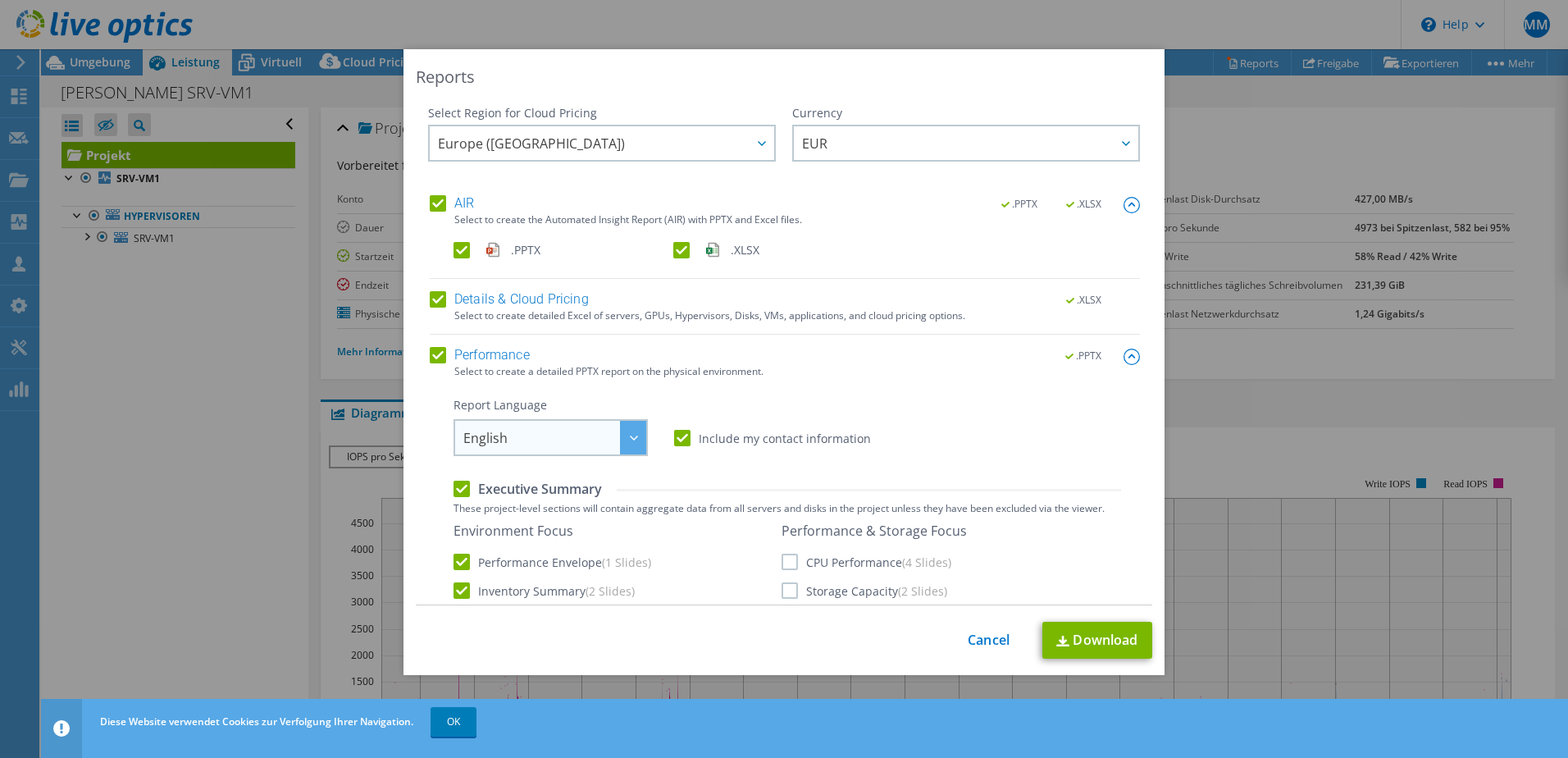
click at [625, 432] on div at bounding box center [633, 437] width 26 height 33
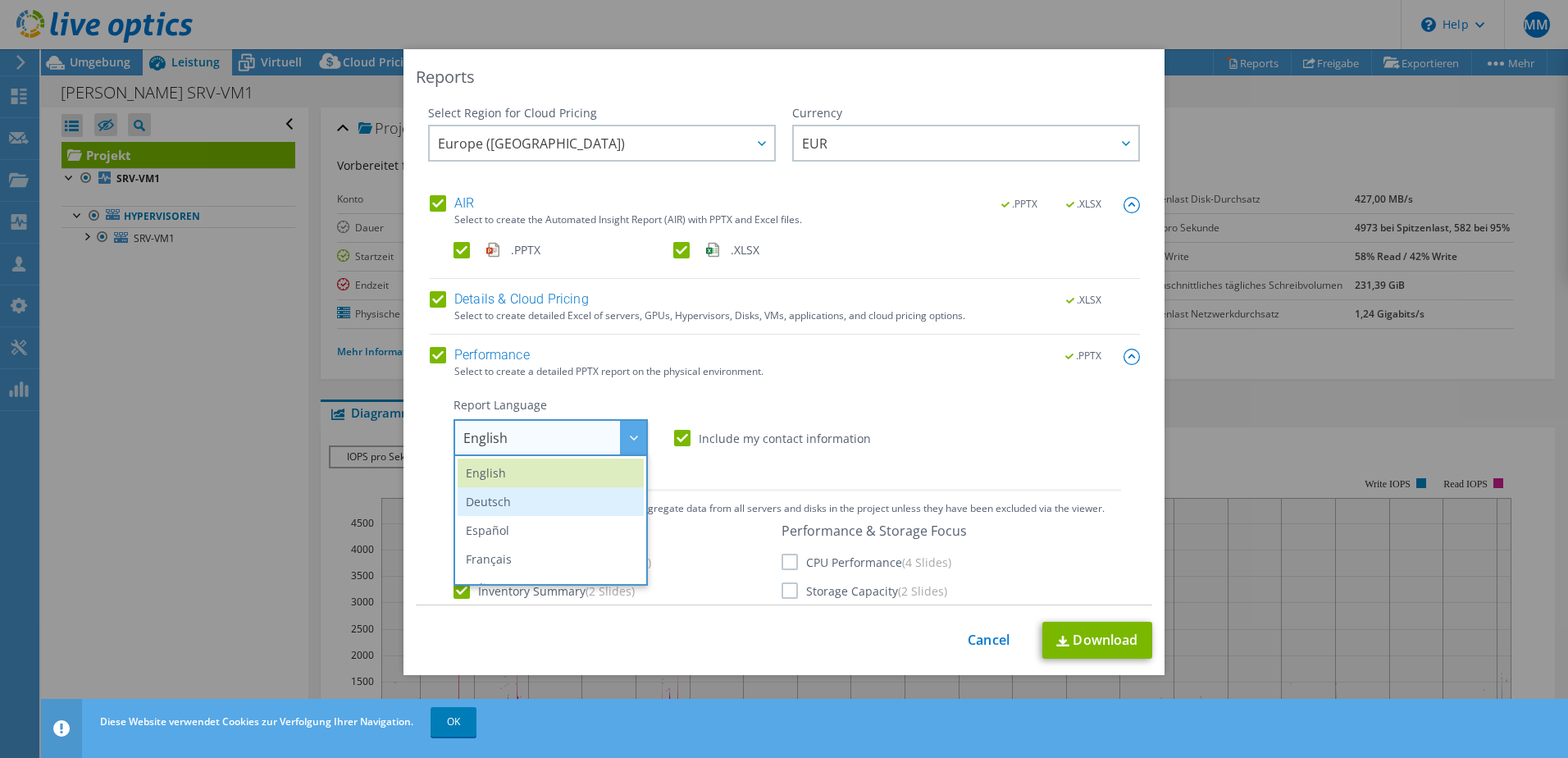
click at [553, 500] on li "Deutsch" at bounding box center [550, 502] width 186 height 29
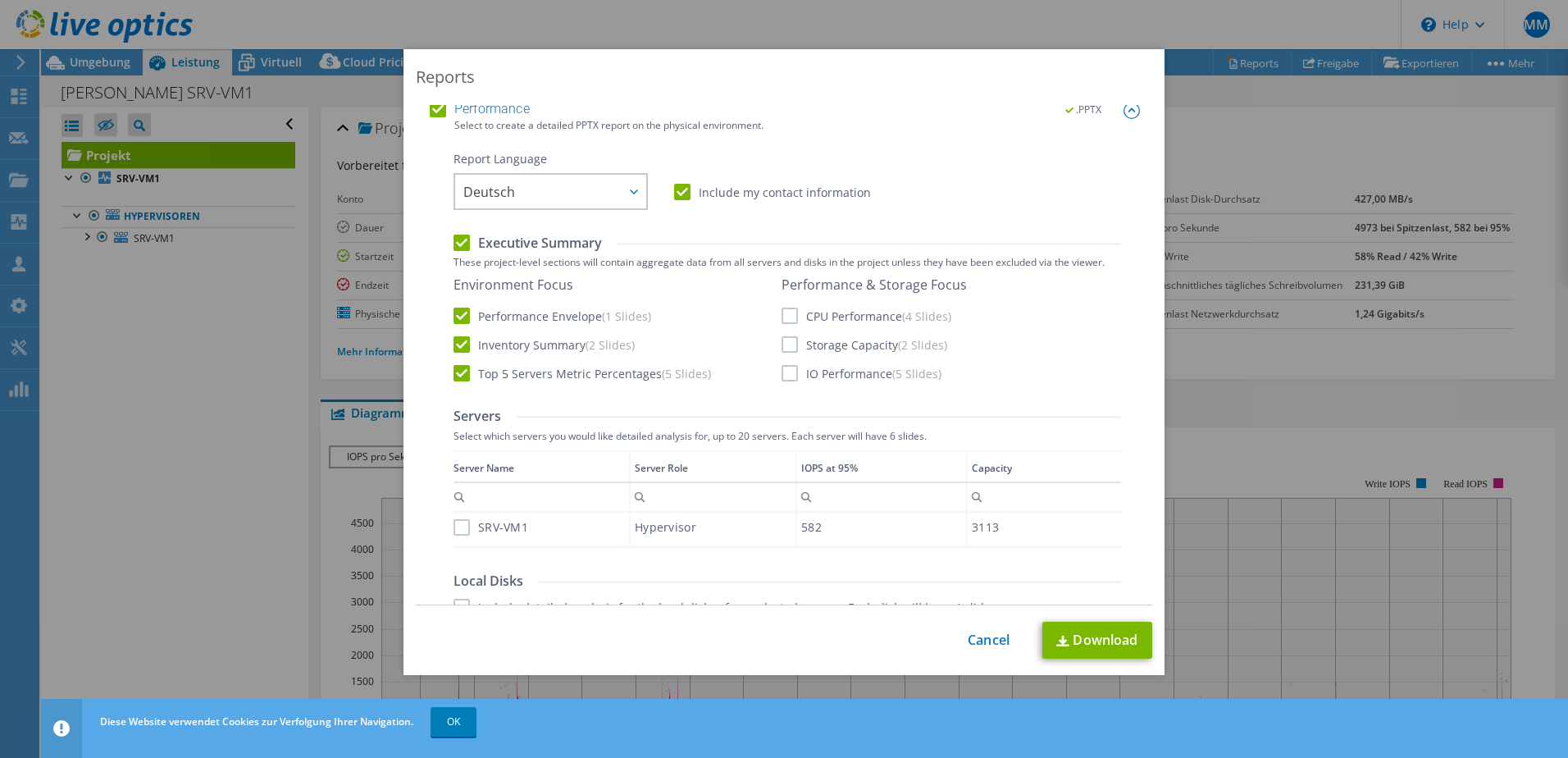
click at [788, 316] on label "CPU Performance (4 Slides)" at bounding box center [866, 316] width 170 height 17
click at [0, 0] on input "CPU Performance (4 Slides)" at bounding box center [0, 0] width 0 height 0
click at [789, 344] on label "Storage Capacity (2 Slides)" at bounding box center [865, 344] width 166 height 17
click at [0, 0] on input "Storage Capacity (2 Slides)" at bounding box center [0, 0] width 0 height 0
click at [786, 368] on label "IO Performance (5 Slides)" at bounding box center [861, 373] width 160 height 17
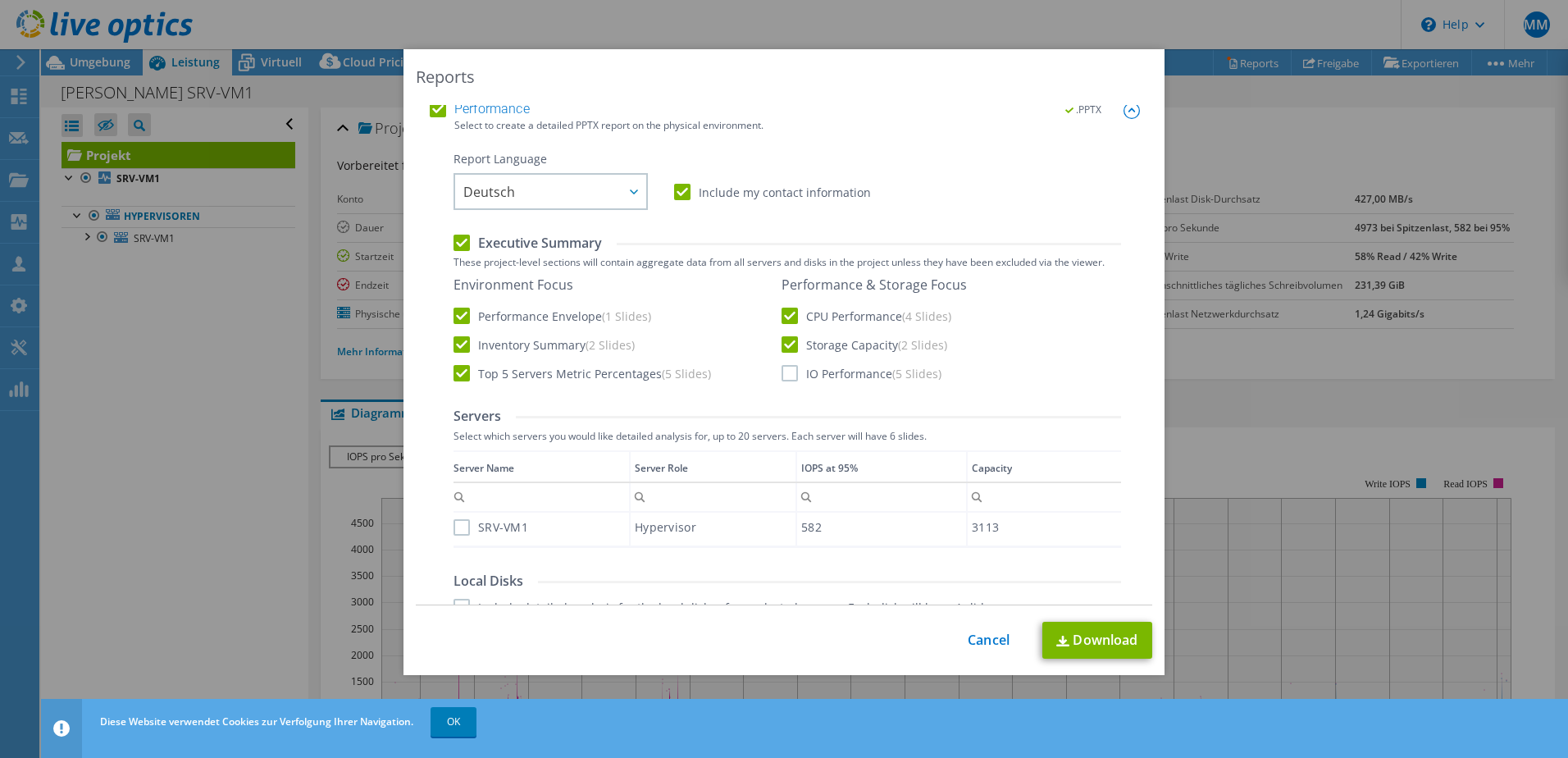
click at [0, 0] on input "IO Performance (5 Slides)" at bounding box center [0, 0] width 0 height 0
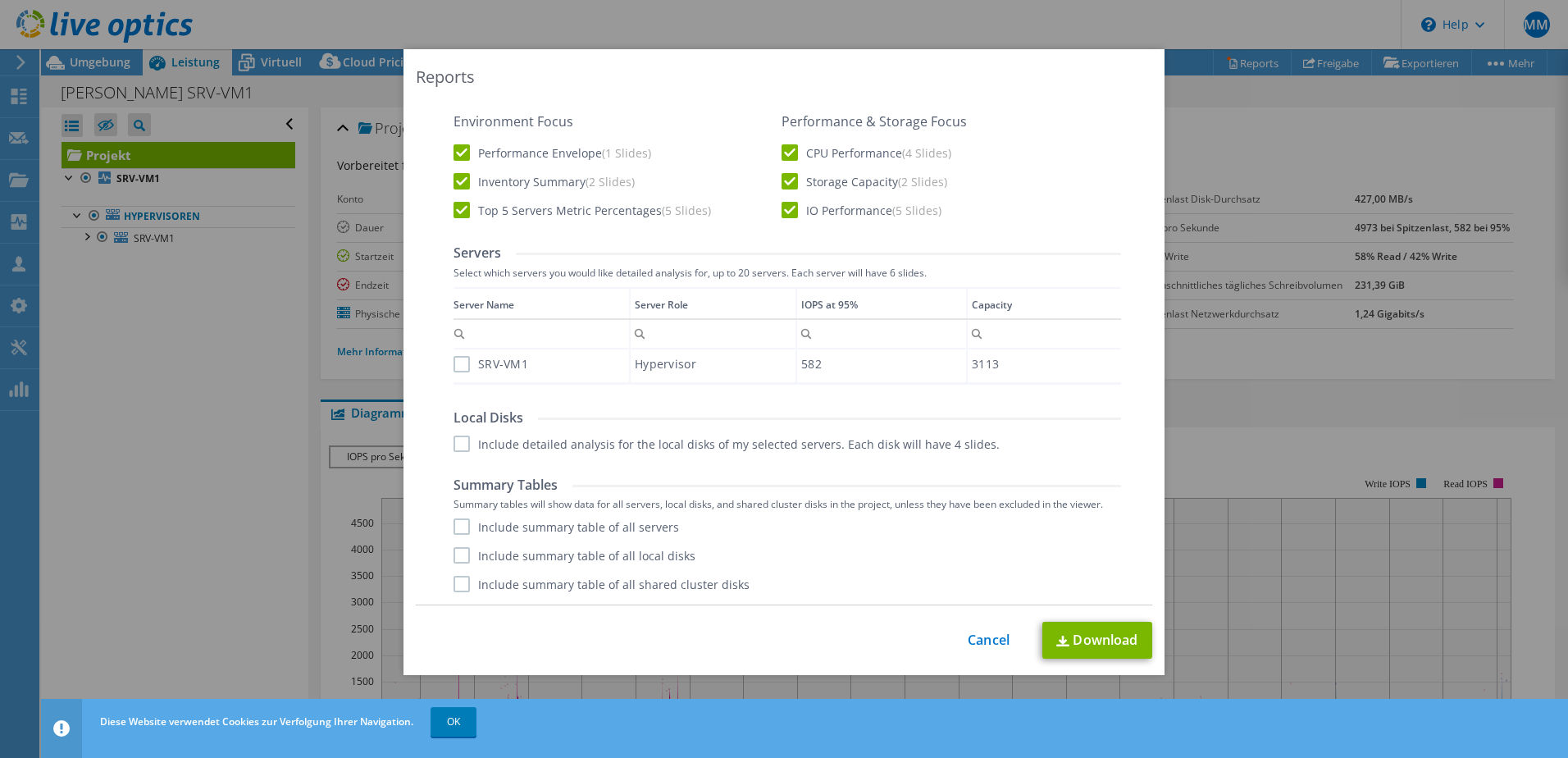
drag, startPoint x: 454, startPoint y: 359, endPoint x: 465, endPoint y: 371, distance: 16.3
click at [454, 360] on label "SRV-VM1" at bounding box center [490, 364] width 75 height 17
click at [0, 0] on input "SRV-VM1" at bounding box center [0, 0] width 0 height 0
click at [457, 444] on label "Include detailed analysis for the local disks of my selected servers. Each disk…" at bounding box center [726, 443] width 546 height 17
click at [0, 0] on input "Include detailed analysis for the local disks of my selected servers. Each disk…" at bounding box center [0, 0] width 0 height 0
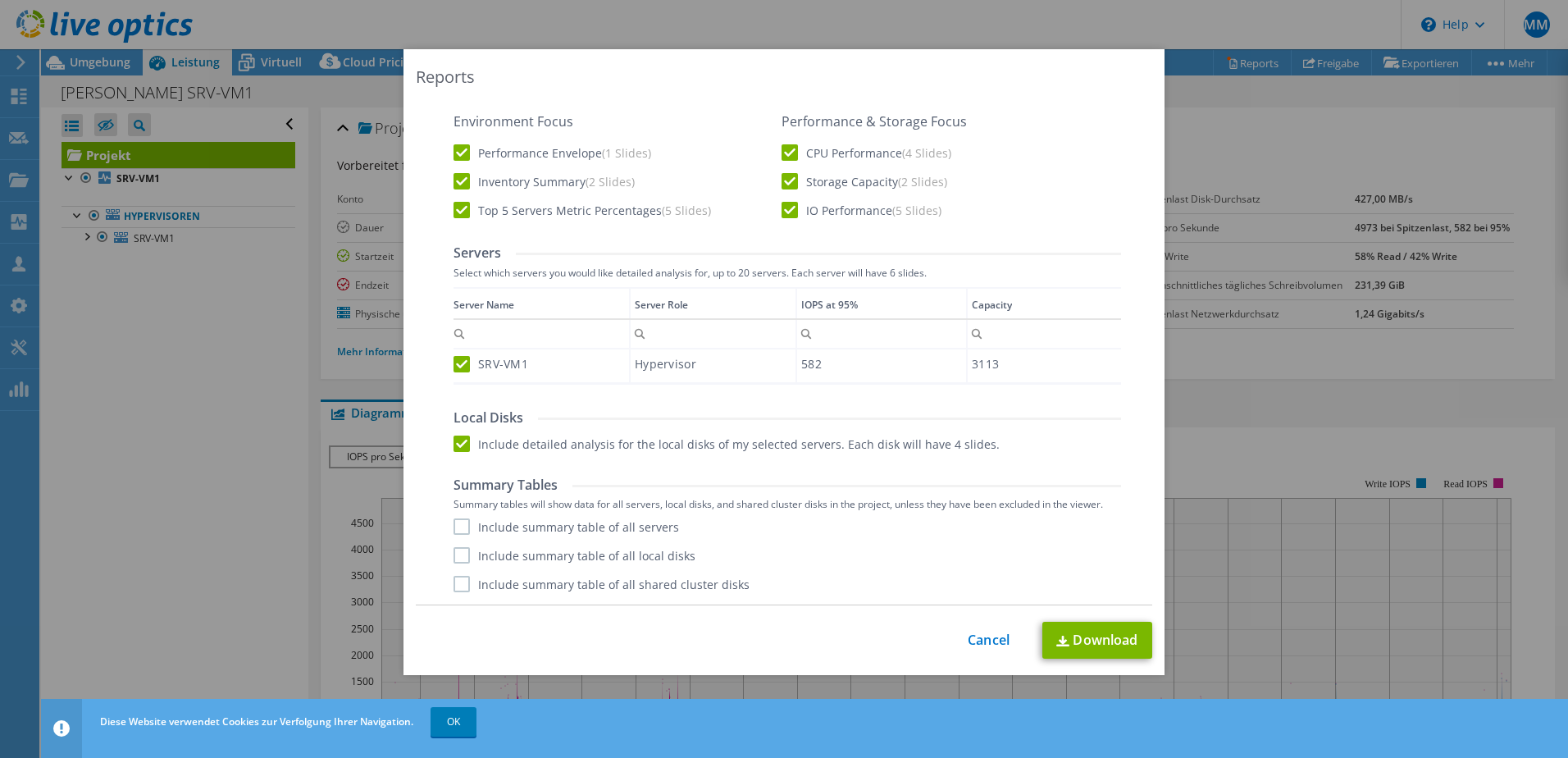
click at [458, 523] on label "Include summary table of all servers" at bounding box center [566, 526] width 226 height 17
click at [0, 0] on input "Include summary table of all servers" at bounding box center [0, 0] width 0 height 0
click at [454, 582] on label "Include summary table of all shared cluster disks" at bounding box center [601, 583] width 296 height 17
click at [0, 0] on input "Include summary table of all shared cluster disks" at bounding box center [0, 0] width 0 height 0
click at [1127, 631] on link "Download" at bounding box center [1096, 640] width 110 height 37
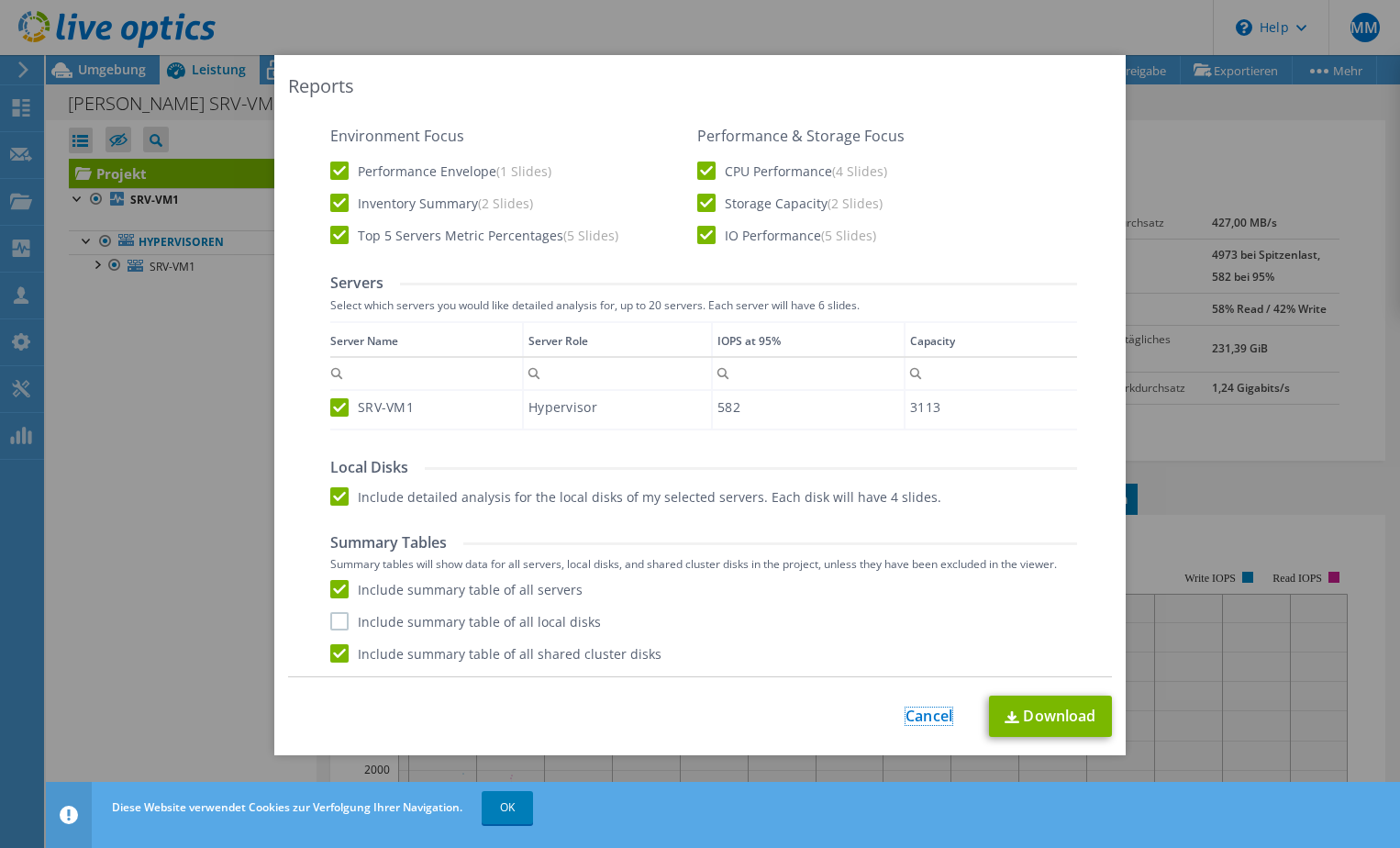
click at [921, 713] on link "Cancel" at bounding box center [928, 716] width 46 height 18
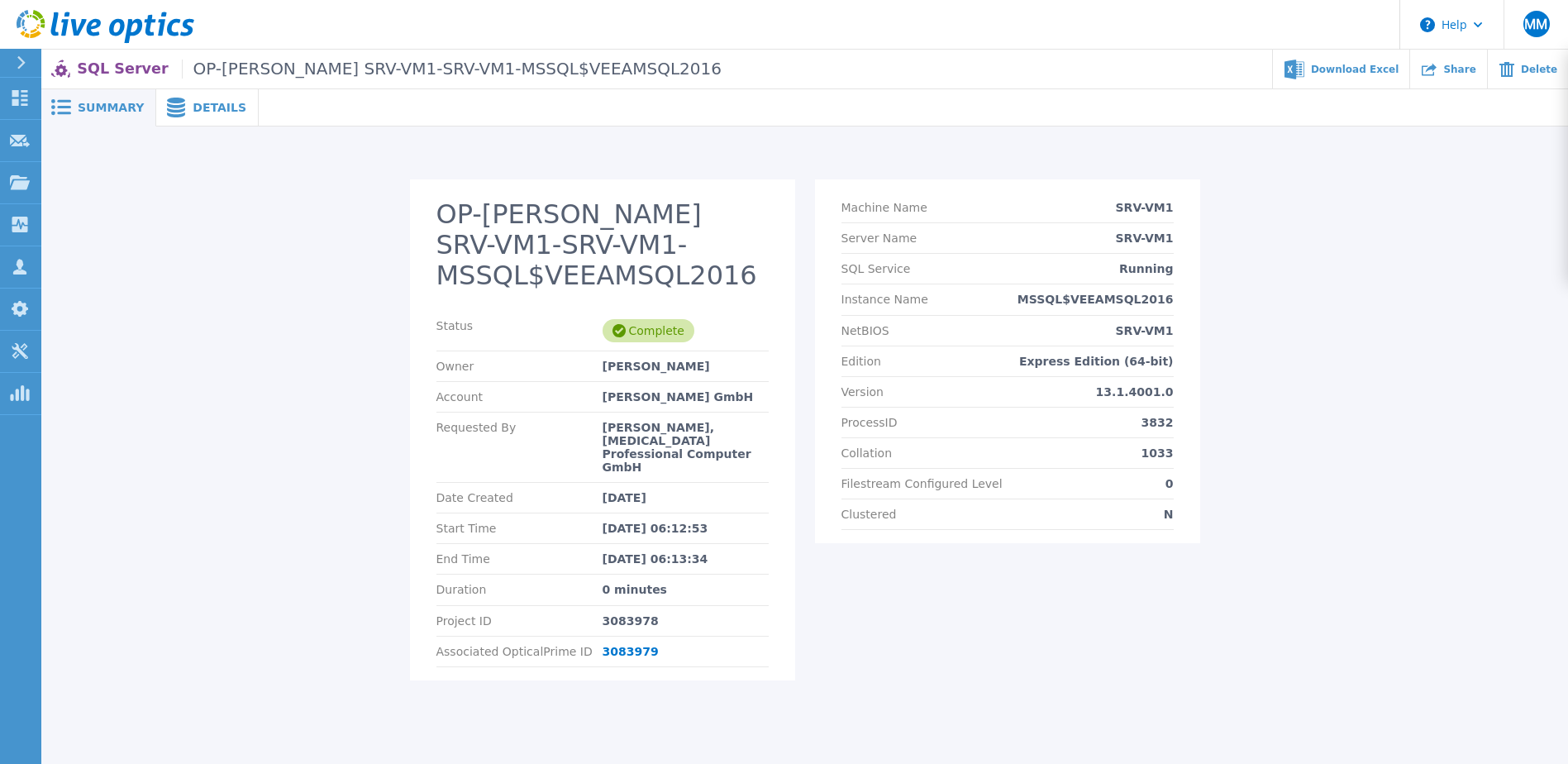
click at [122, 111] on span "Summary" at bounding box center [110, 107] width 66 height 12
click at [202, 103] on span "Details" at bounding box center [219, 107] width 53 height 12
